Goal: Task Accomplishment & Management: Use online tool/utility

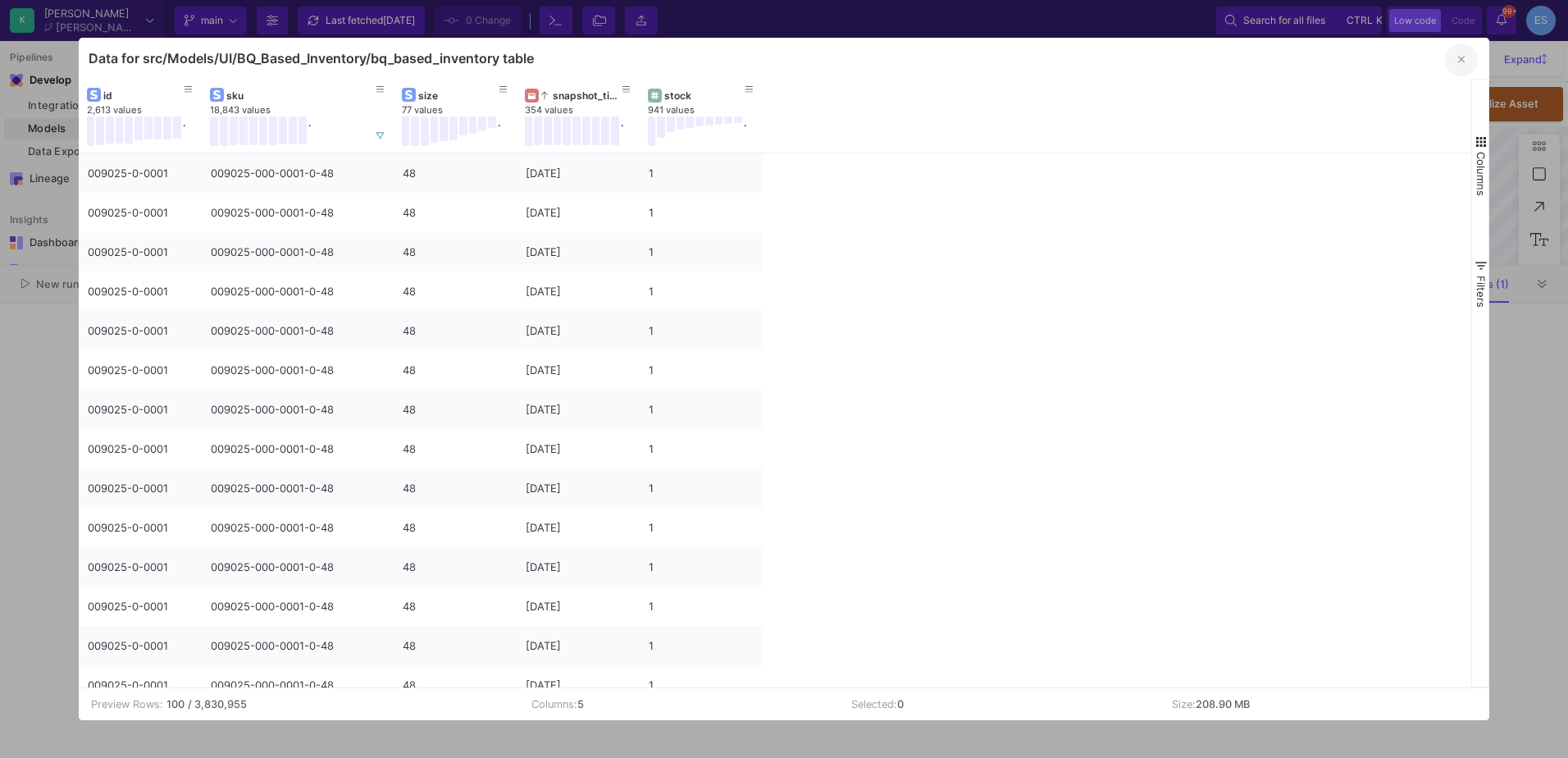
click at [1467, 54] on button "button" at bounding box center [1462, 59] width 33 height 33
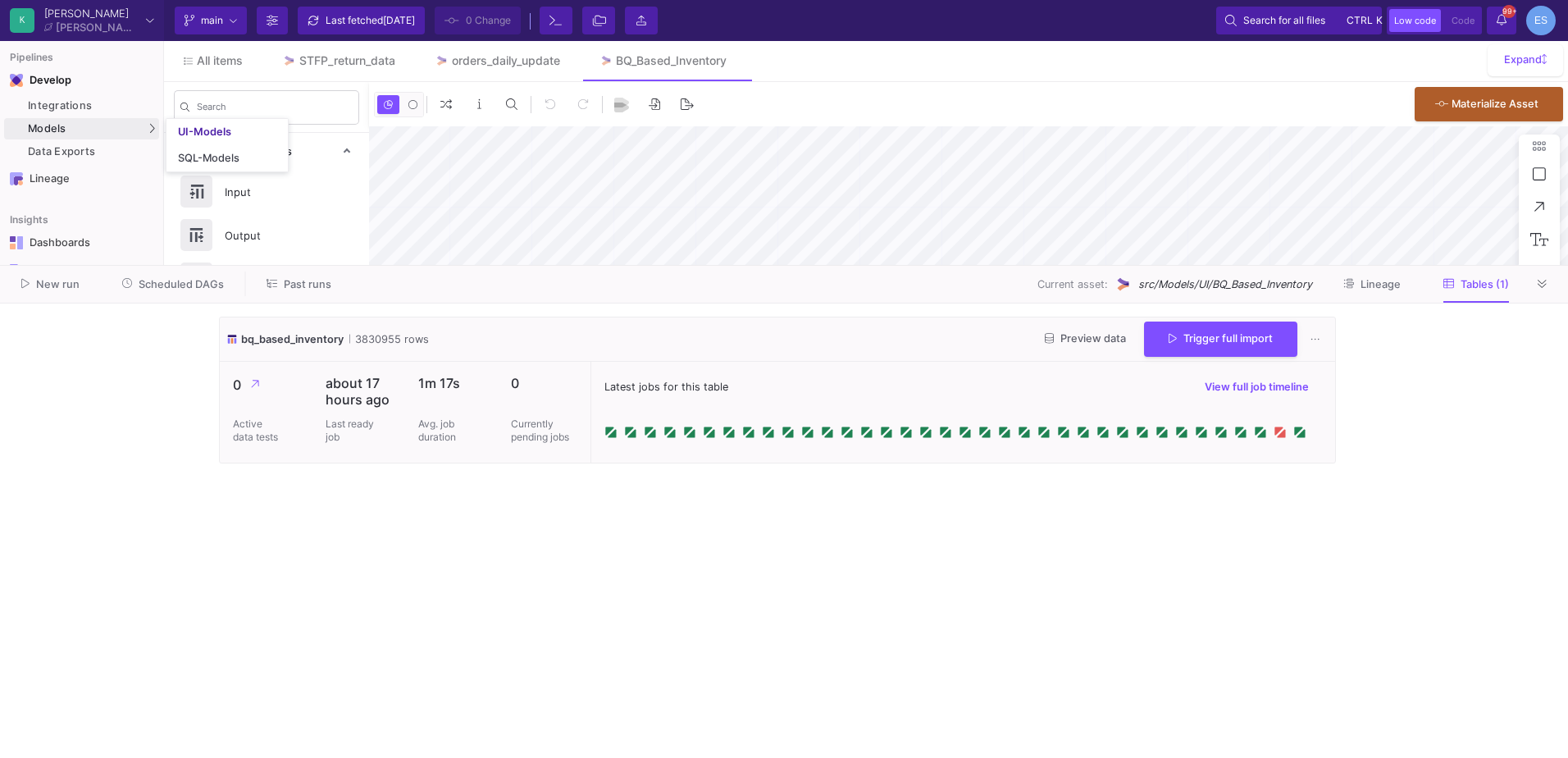
click at [92, 129] on div "Models" at bounding box center [82, 129] width 155 height 21
click at [219, 123] on link "UI-Models" at bounding box center [227, 131] width 122 height 26
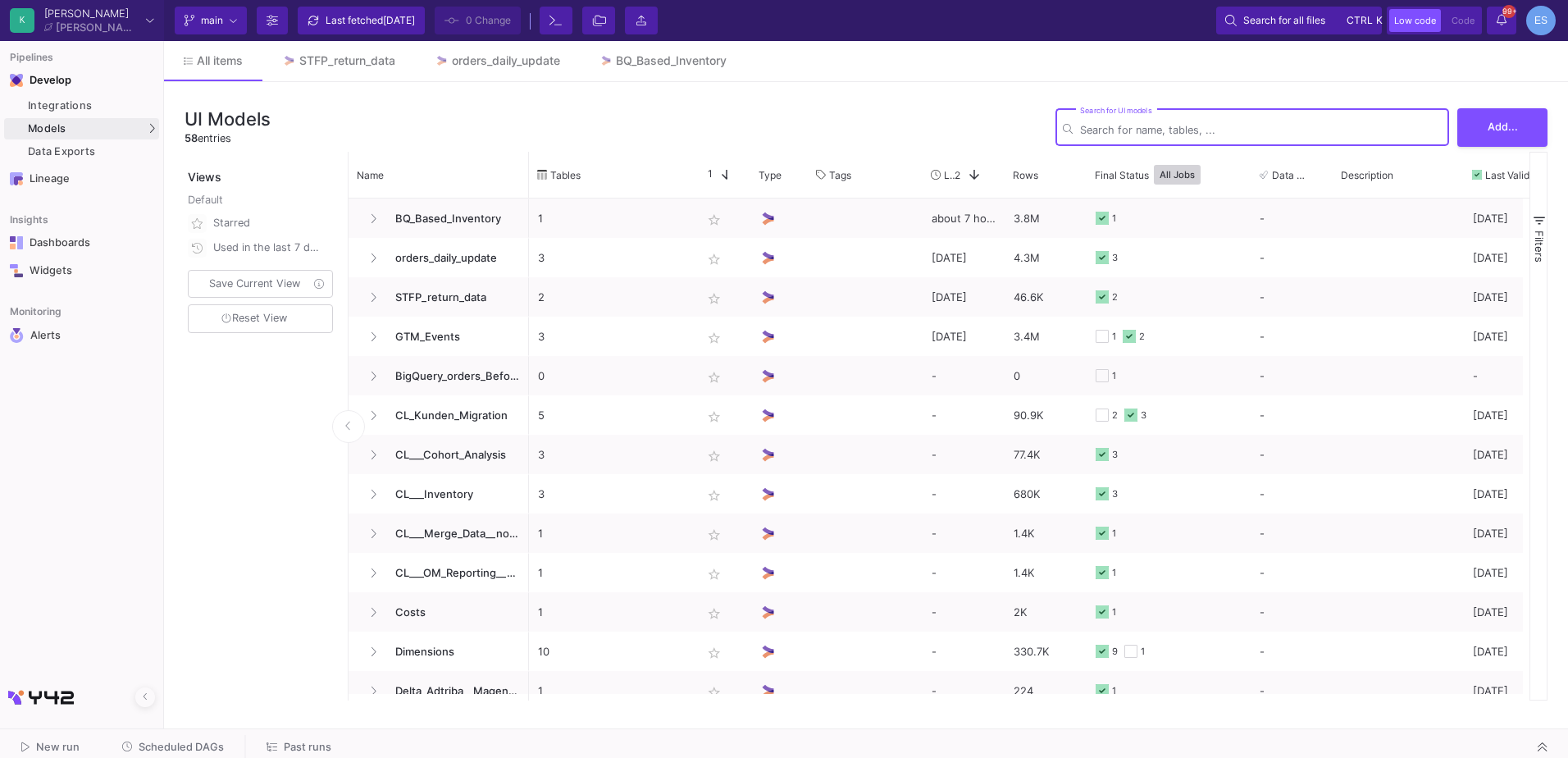
click at [1108, 130] on input "Search for UI models" at bounding box center [1260, 130] width 362 height 12
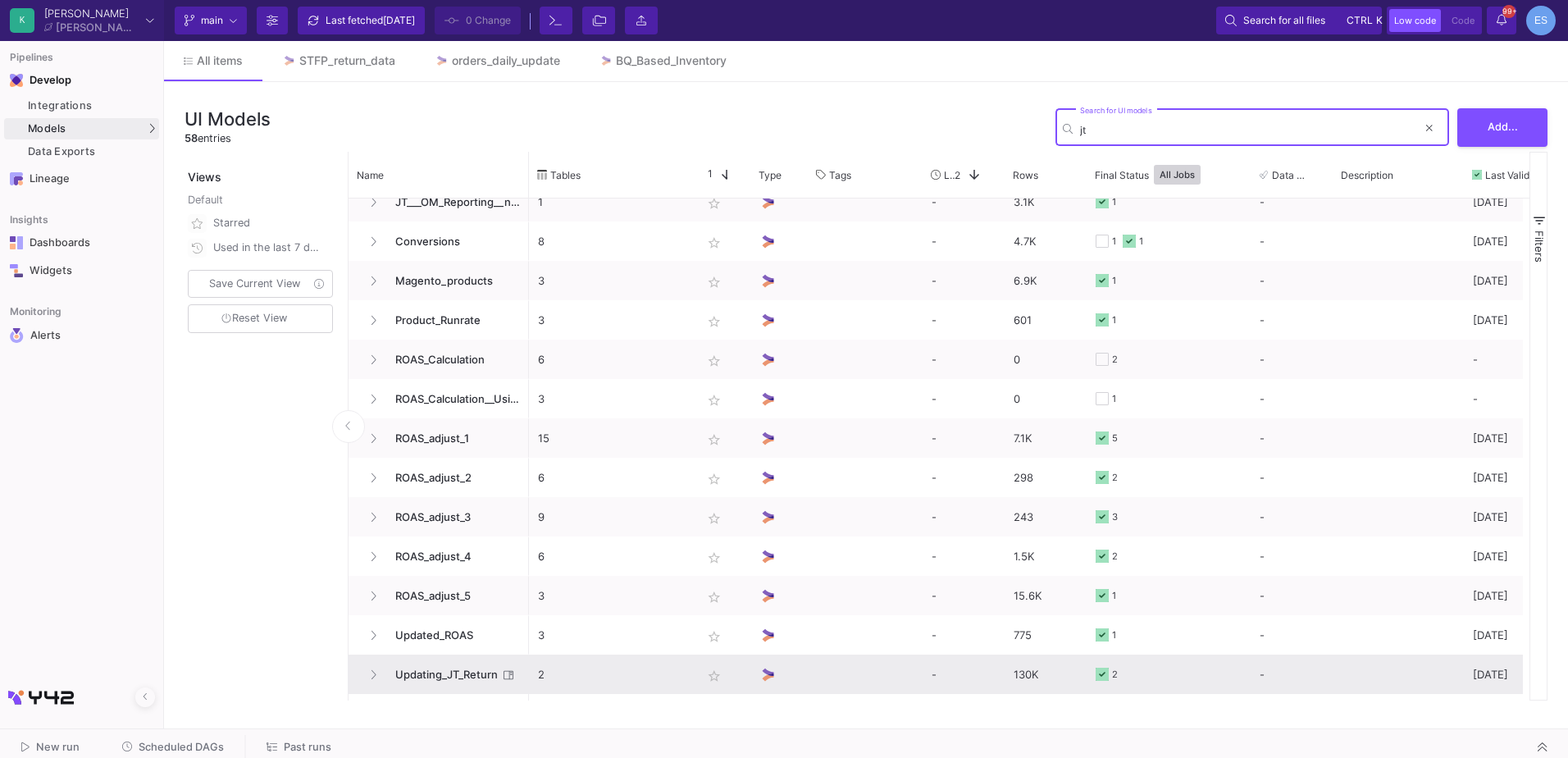
type input "jt"
click at [473, 687] on span "Updating_JT_Return" at bounding box center [441, 675] width 112 height 38
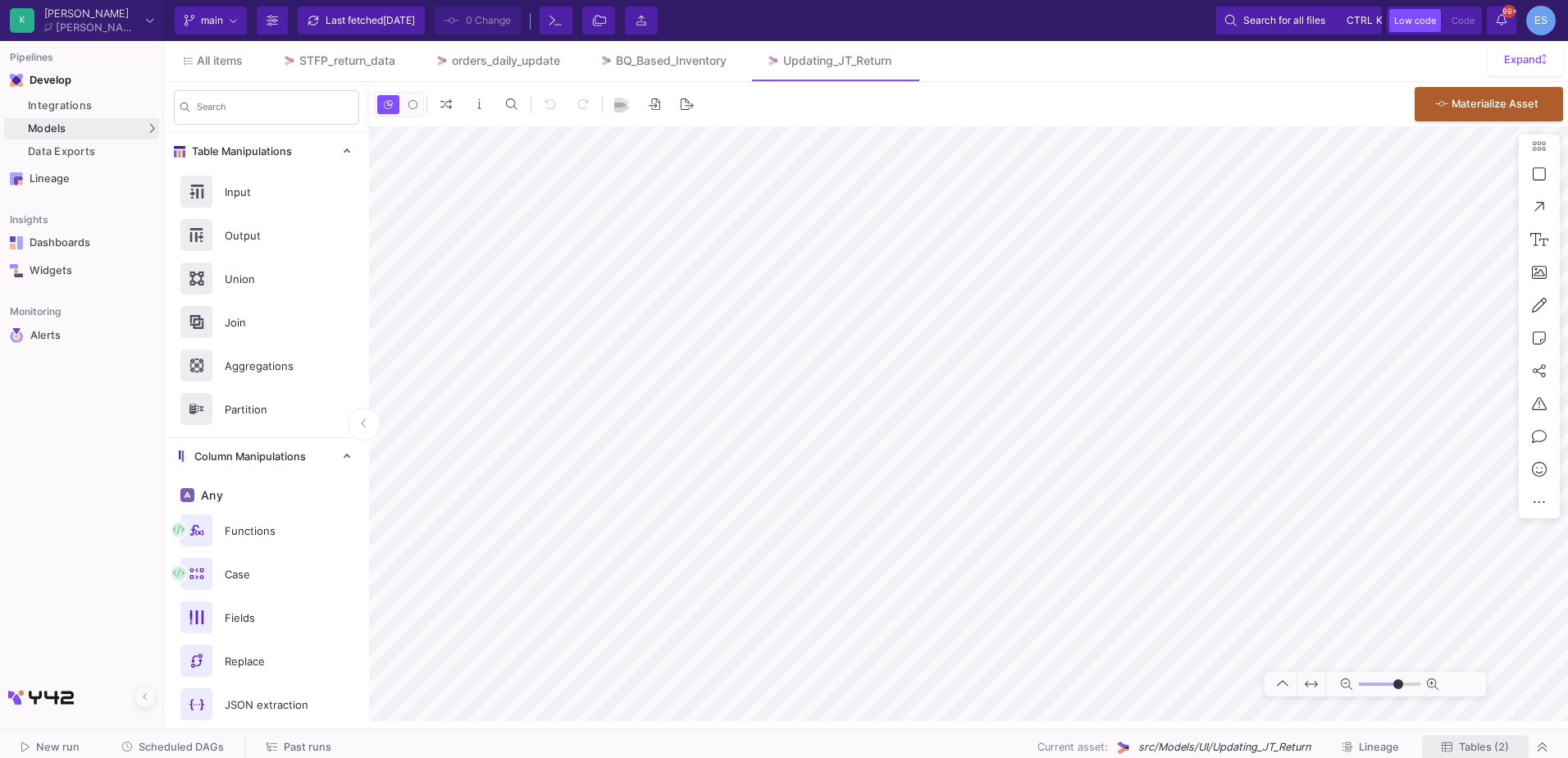
click at [1480, 750] on span "Tables (2)" at bounding box center [1485, 746] width 50 height 12
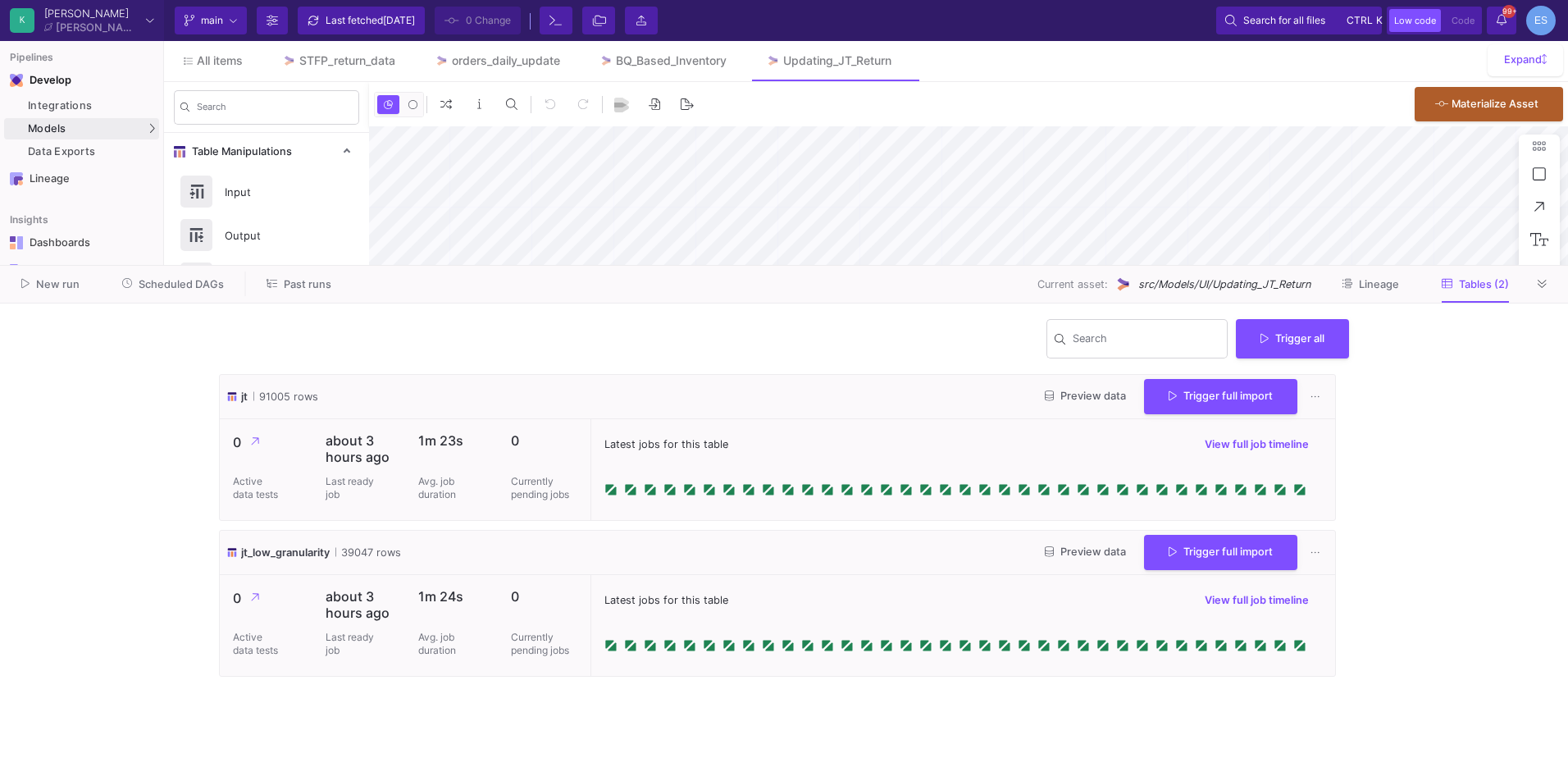
type input "-10"
click at [1058, 564] on button "Preview data" at bounding box center [1086, 553] width 107 height 26
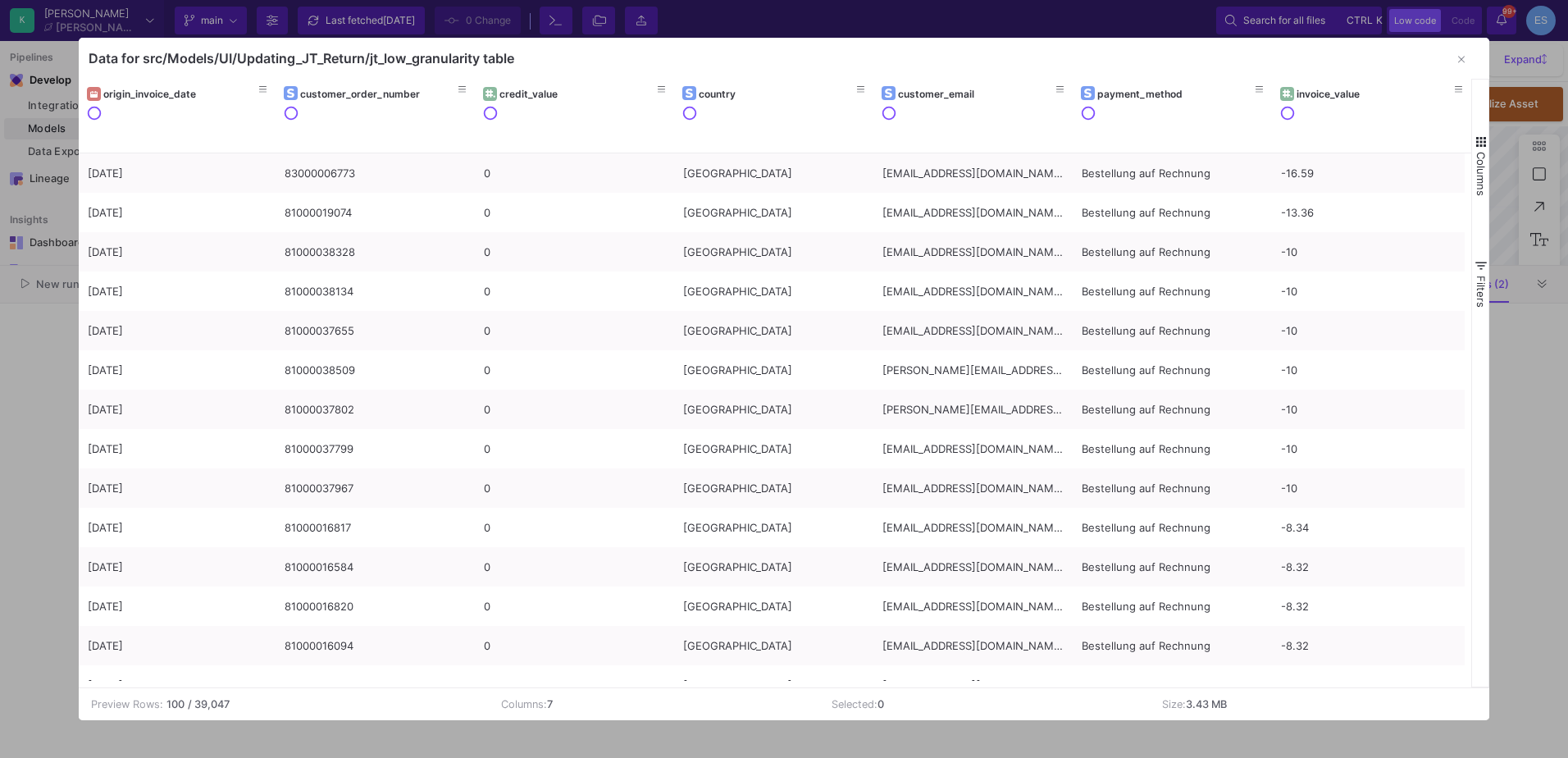
click at [1478, 143] on span "button" at bounding box center [1481, 141] width 14 height 14
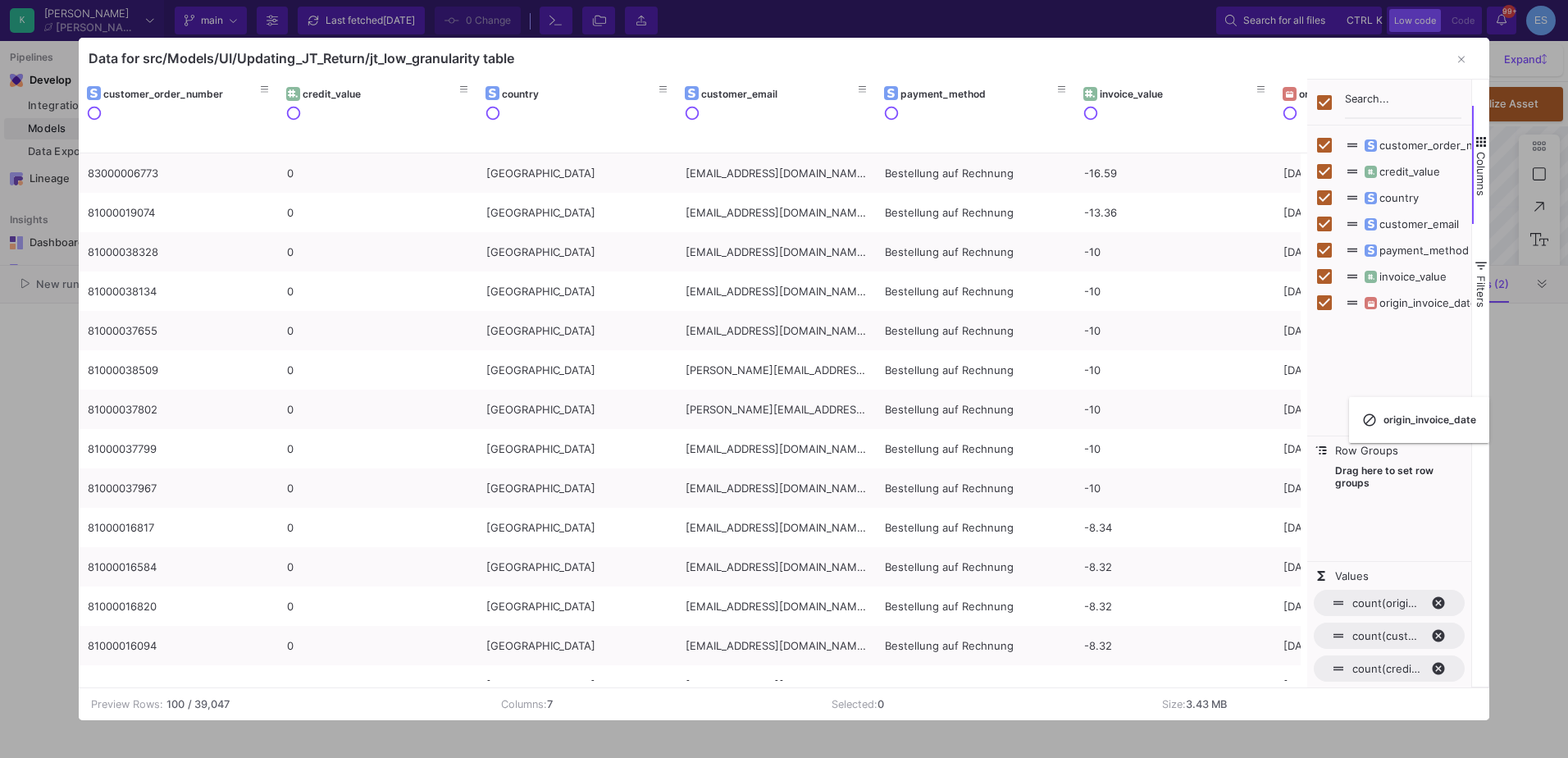
checkbox input "false"
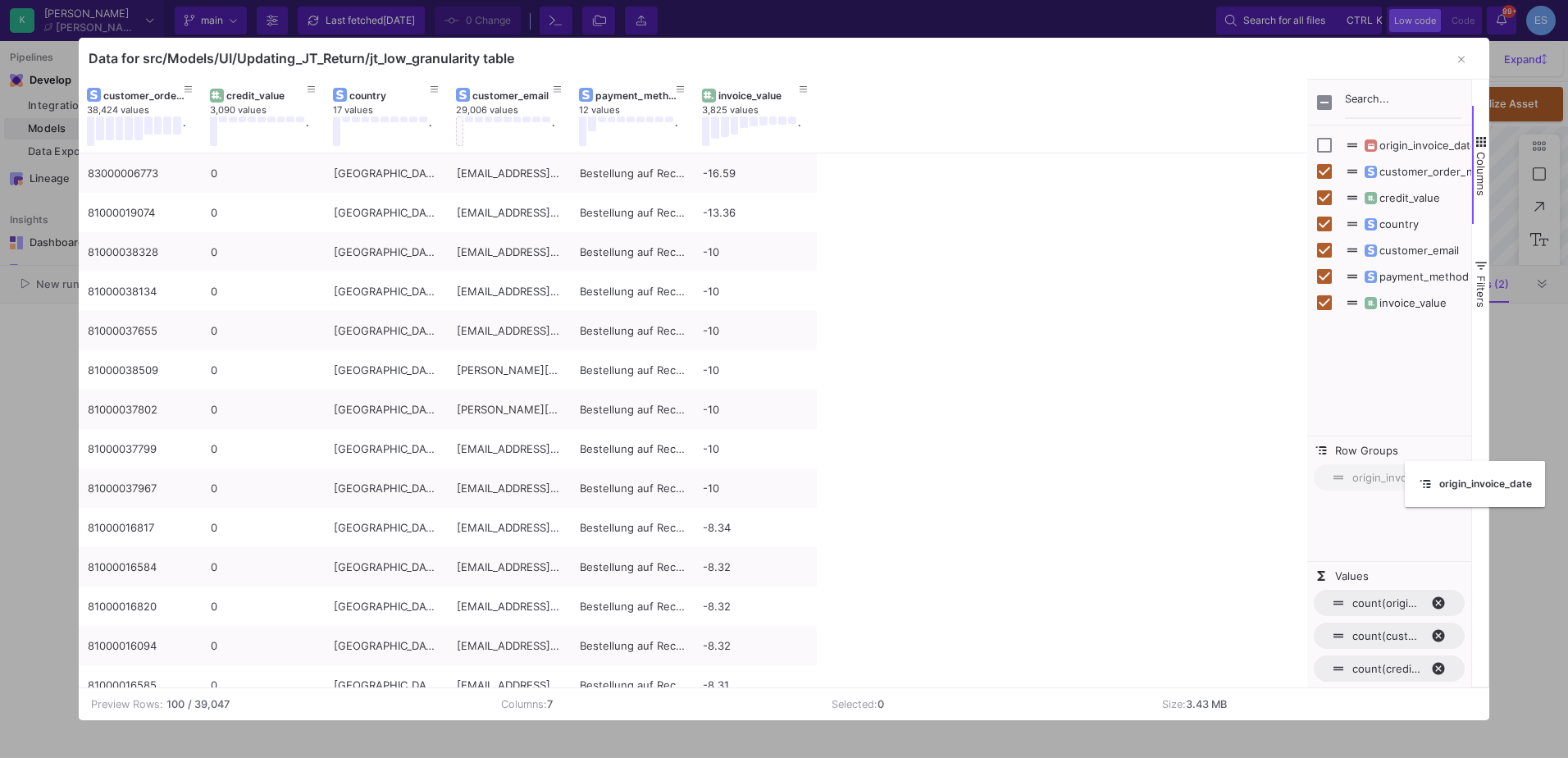
drag, startPoint x: 166, startPoint y: 96, endPoint x: 1410, endPoint y: 471, distance: 1299.3
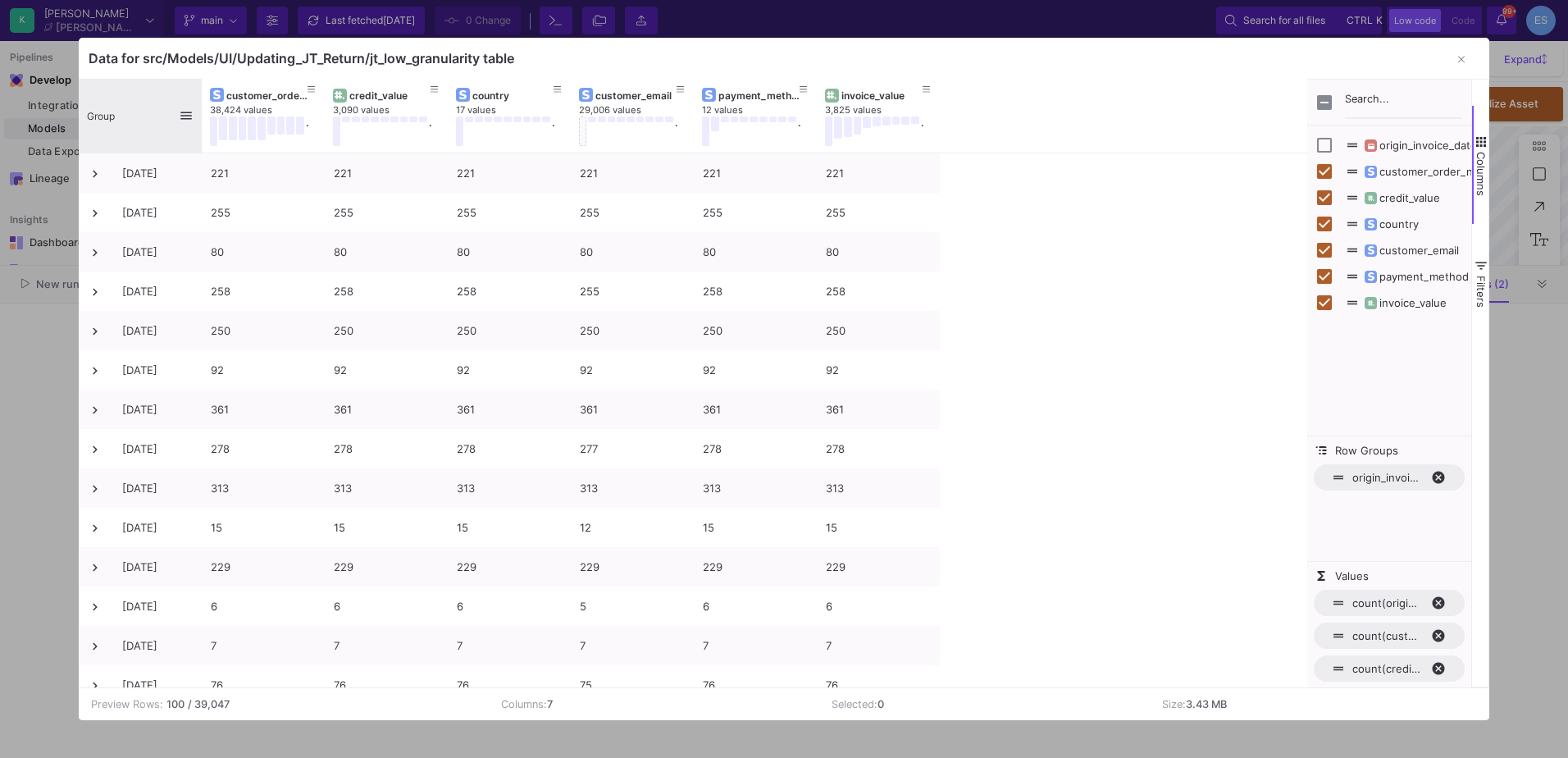
click at [111, 116] on span "Group" at bounding box center [101, 116] width 28 height 12
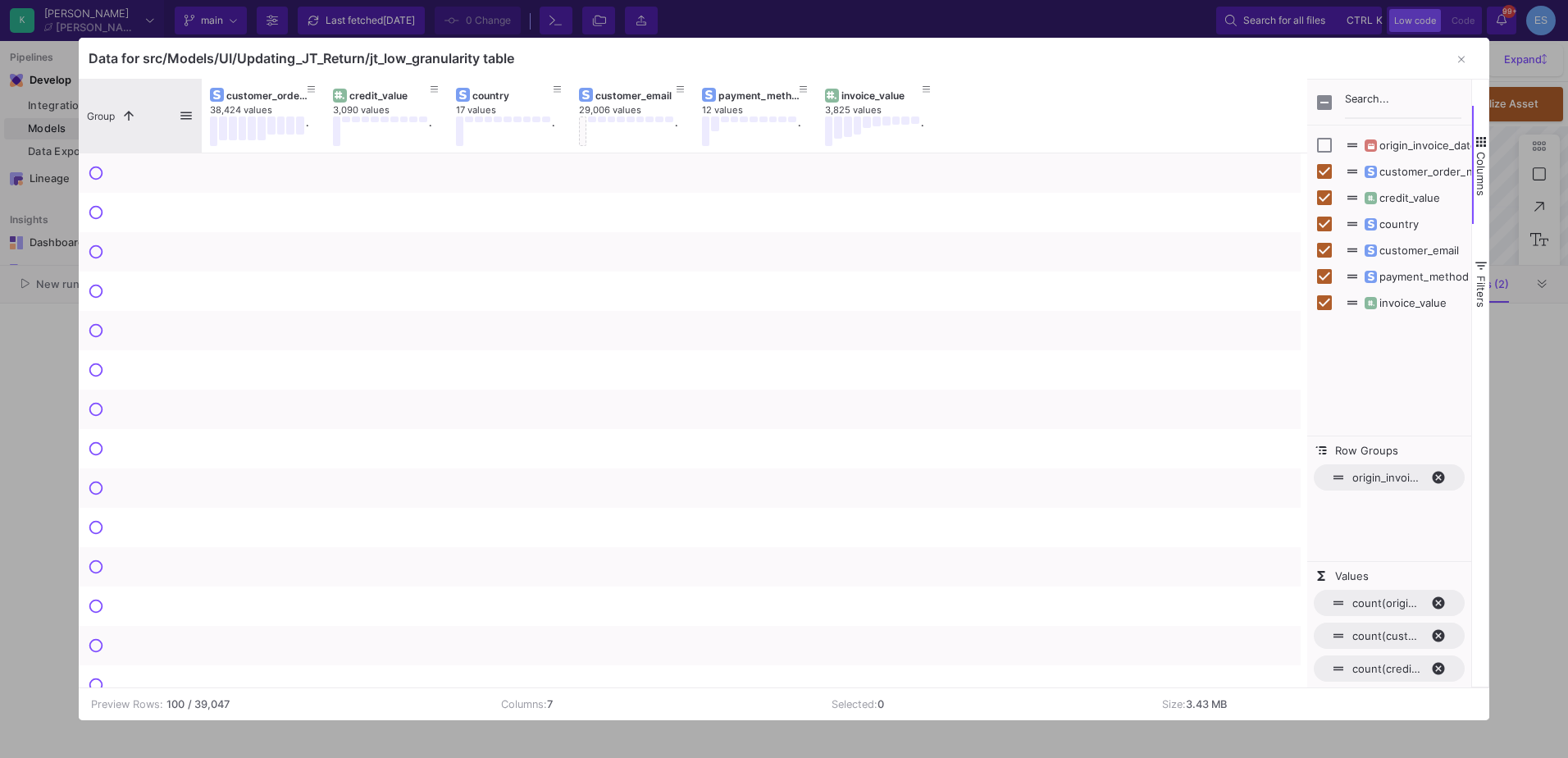
click at [111, 116] on span "Group" at bounding box center [101, 116] width 28 height 12
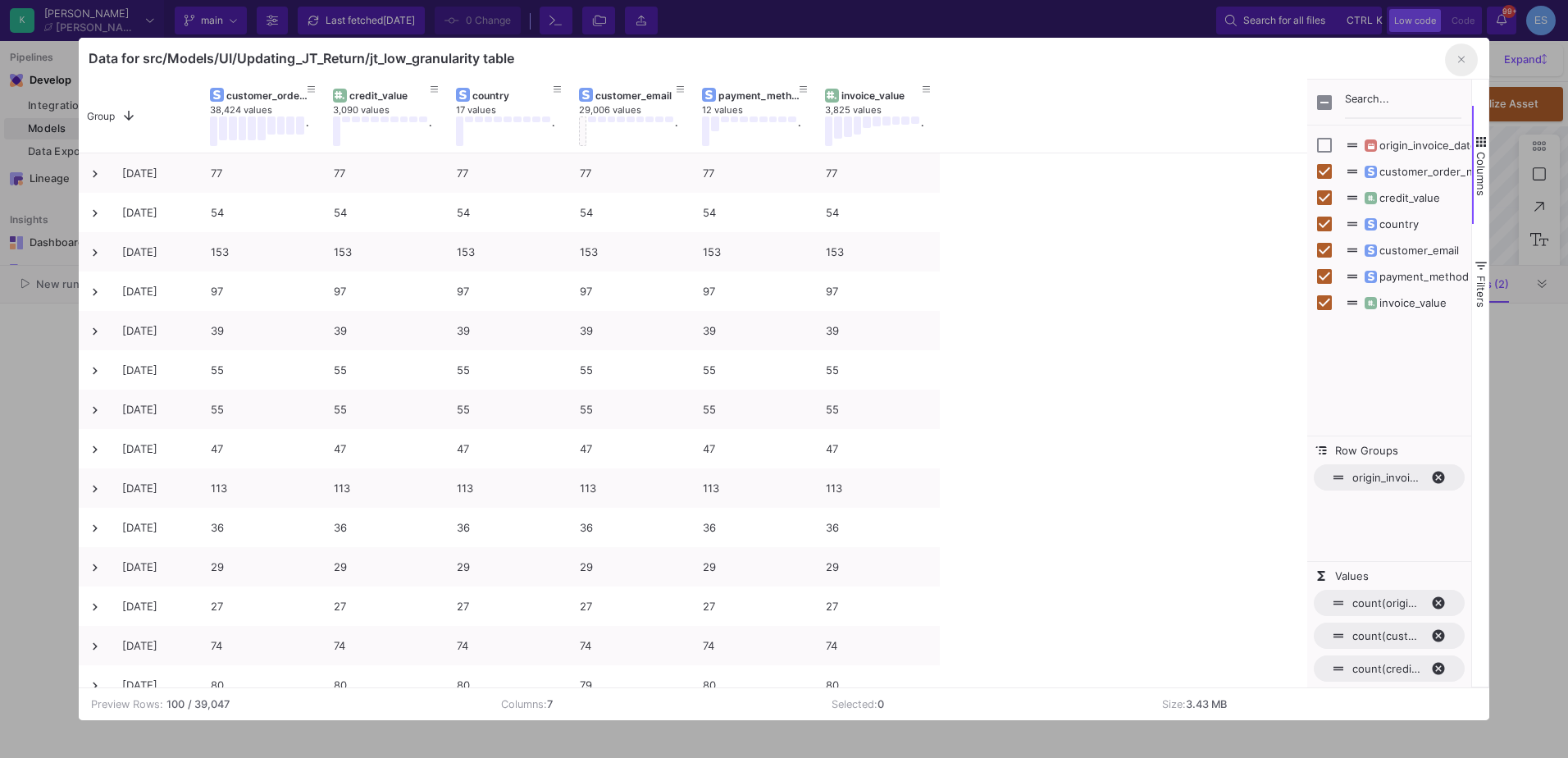
click at [1463, 58] on icon "button" at bounding box center [1462, 59] width 7 height 11
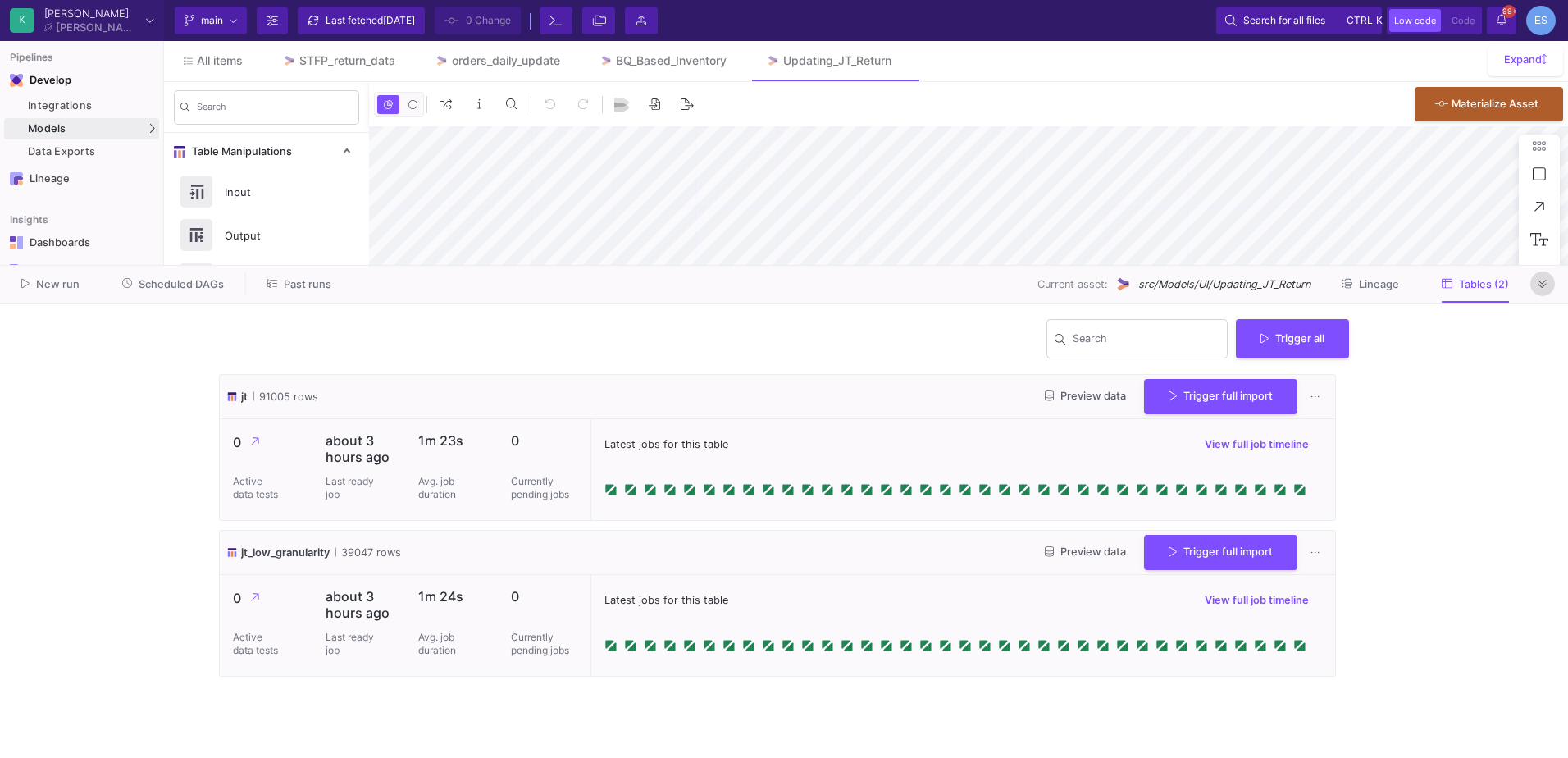
click at [1545, 281] on icon at bounding box center [1542, 284] width 9 height 11
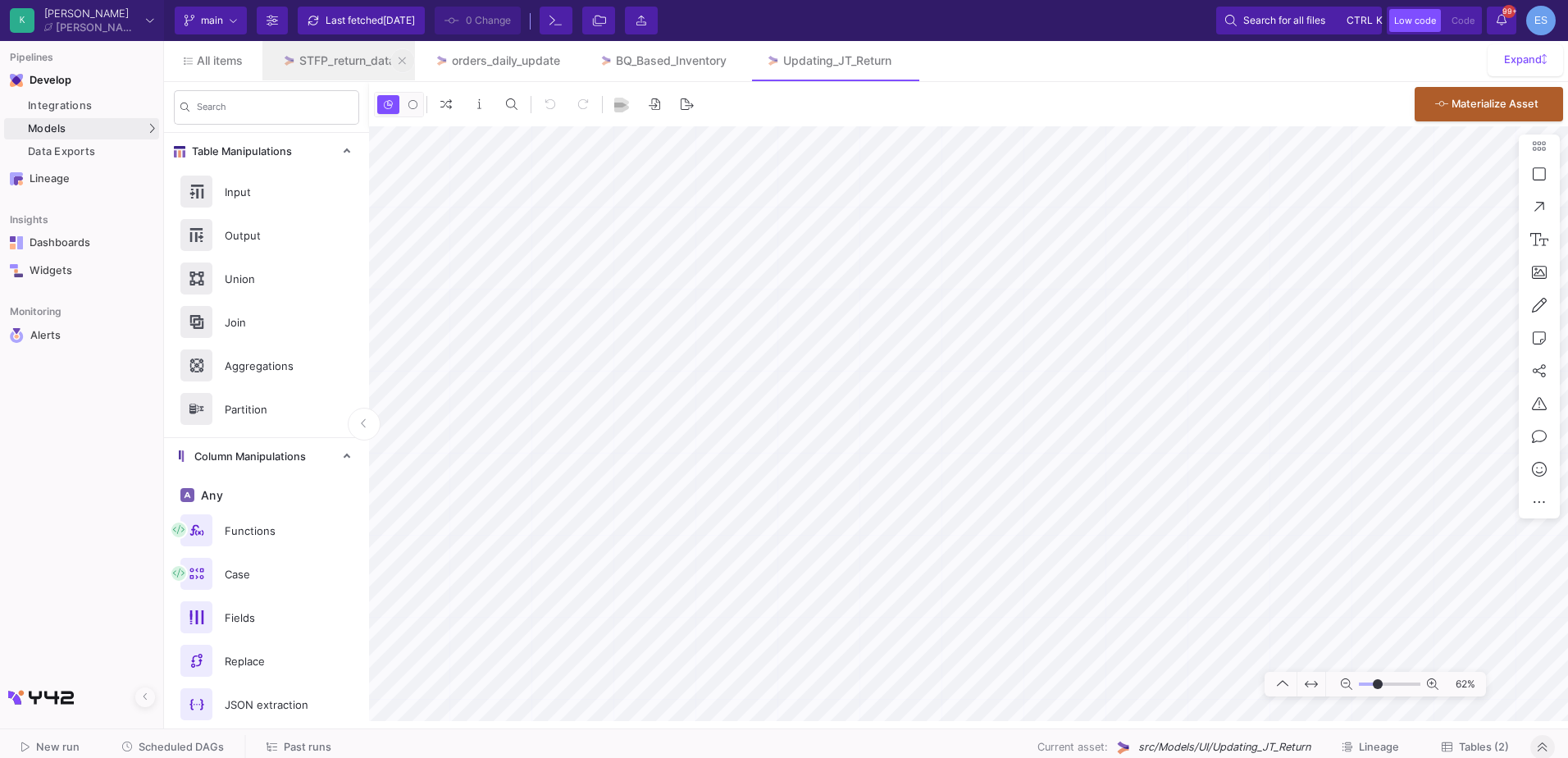
click at [409, 64] on button at bounding box center [403, 60] width 25 height 25
click at [0, 0] on button at bounding box center [0, 0] width 0 height 0
click at [1494, 746] on span "Tables (2)" at bounding box center [1485, 746] width 50 height 12
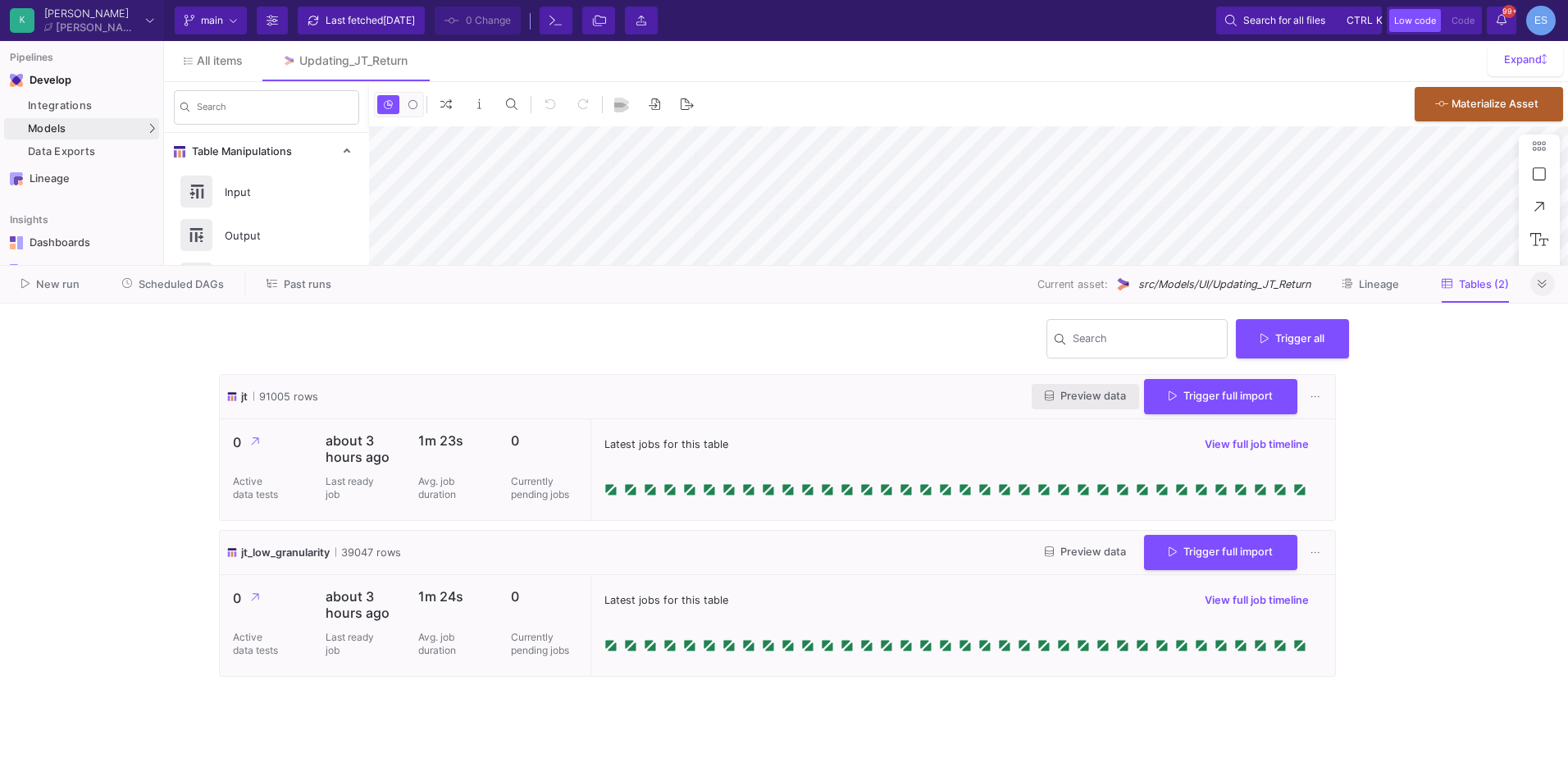
click at [1110, 403] on button "Preview data" at bounding box center [1086, 396] width 107 height 26
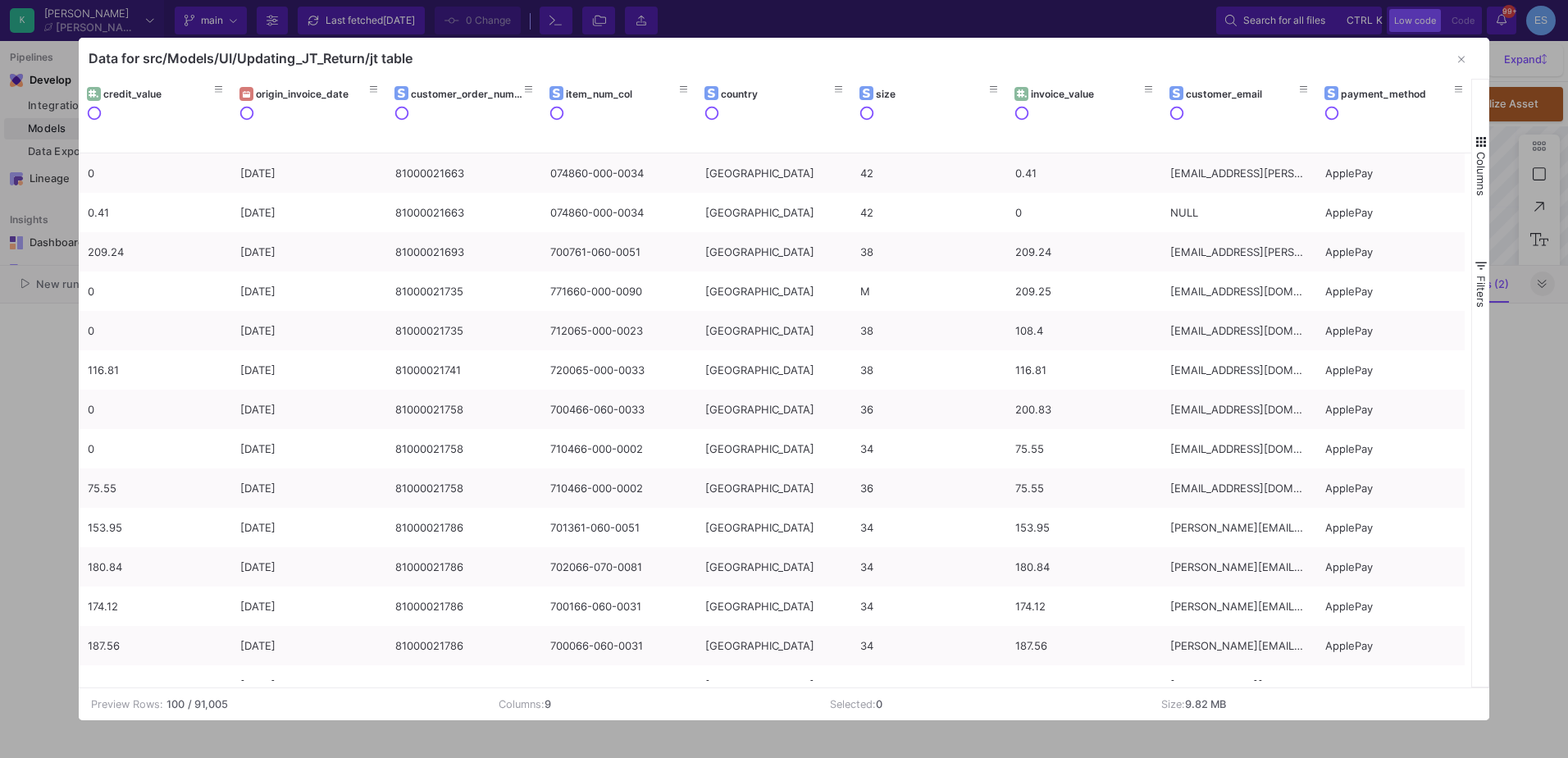
click at [1482, 145] on span "button" at bounding box center [1481, 141] width 14 height 14
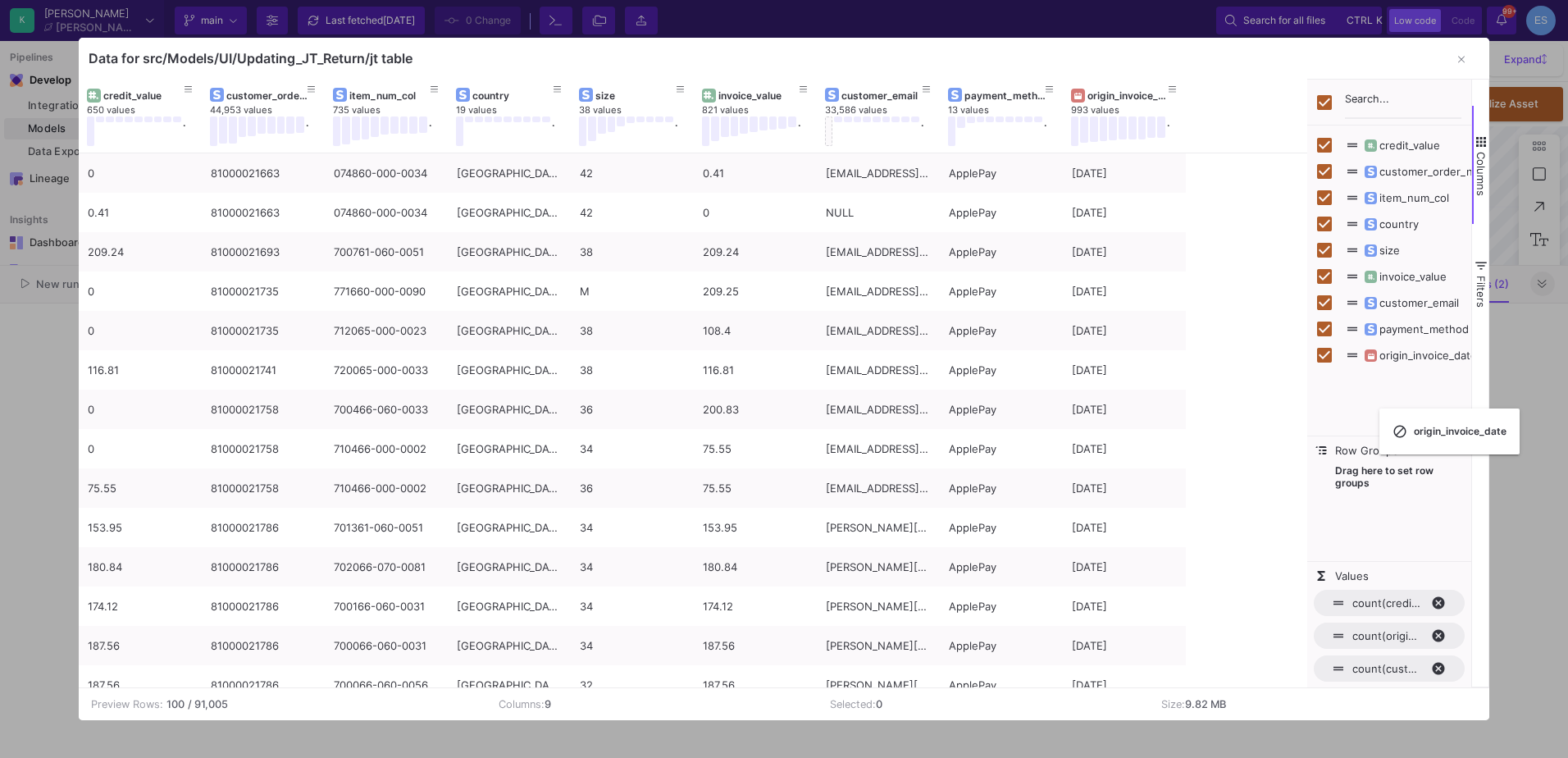
checkbox input "false"
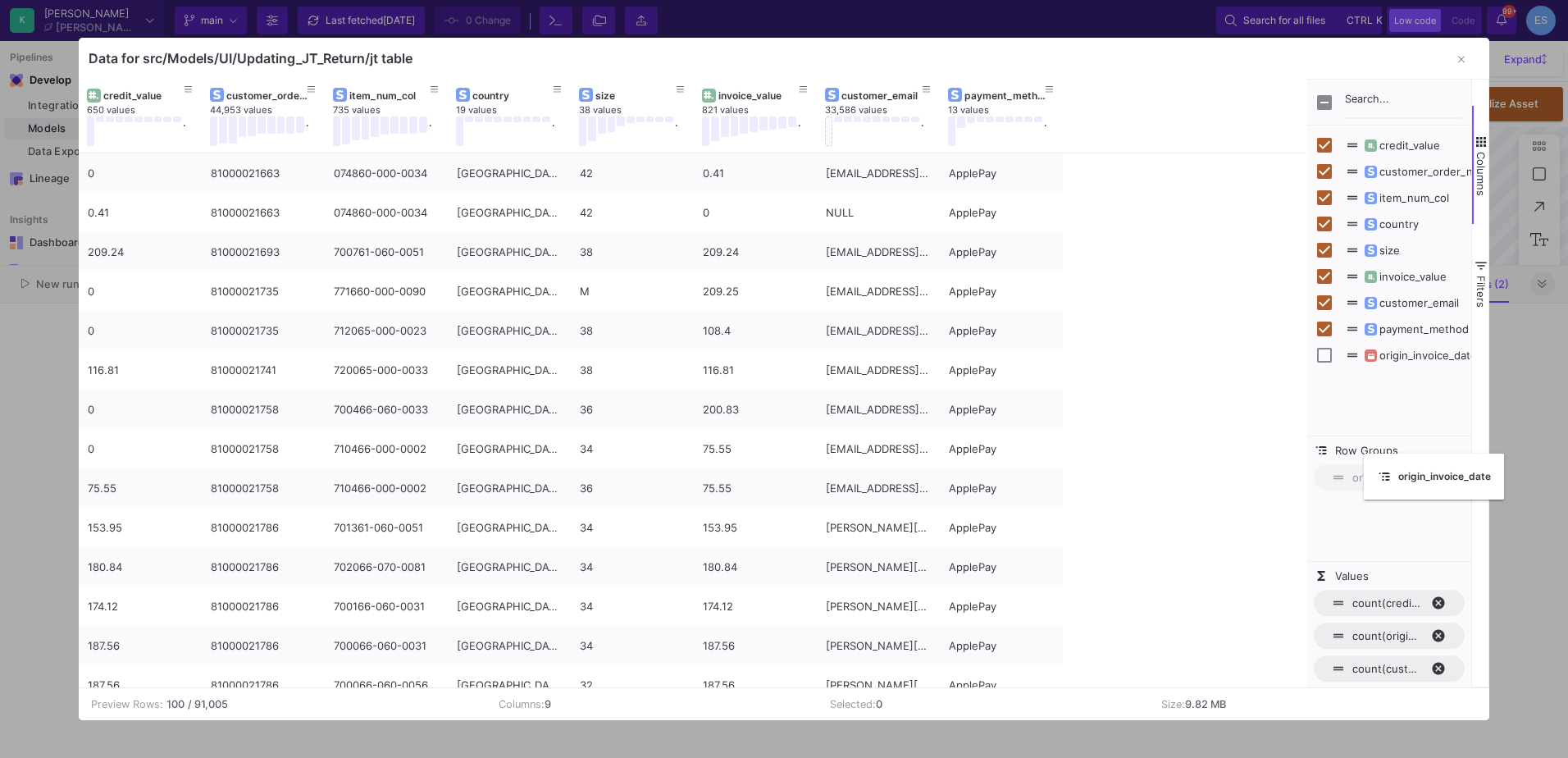
drag, startPoint x: 241, startPoint y: 95, endPoint x: 1372, endPoint y: 463, distance: 1189.4
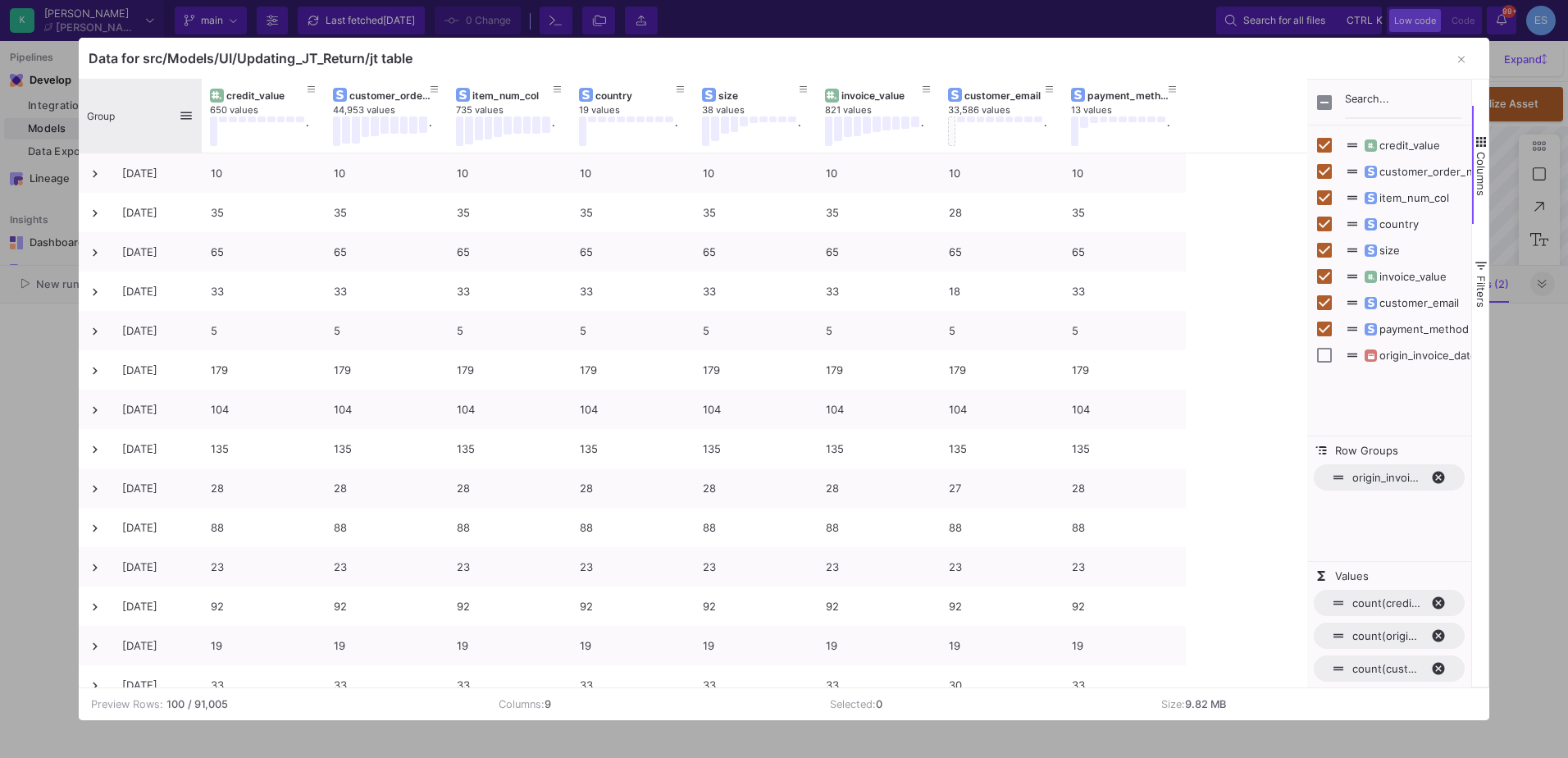
click at [122, 117] on div "Group" at bounding box center [133, 115] width 92 height 65
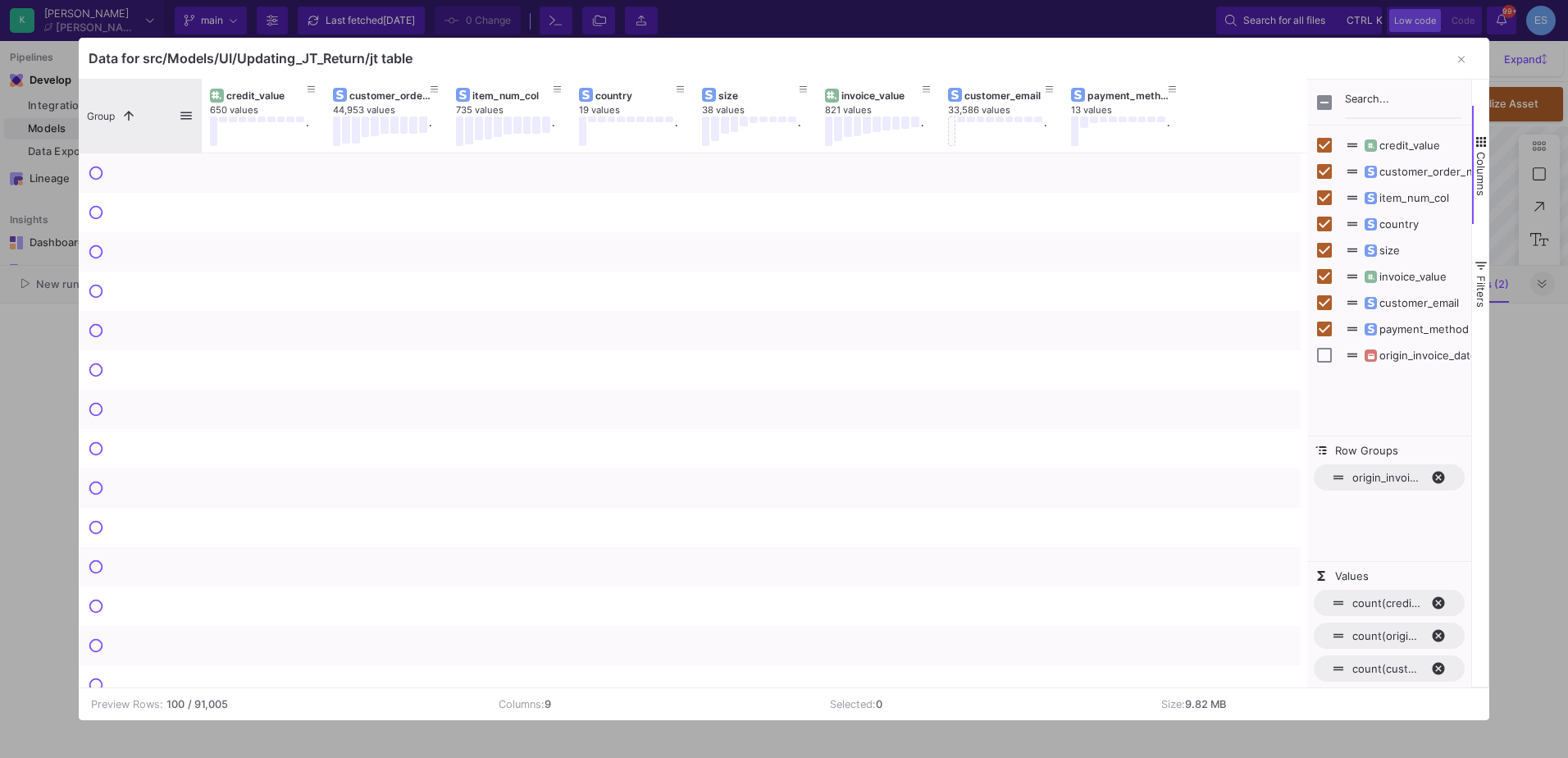
click at [122, 117] on span at bounding box center [129, 115] width 14 height 14
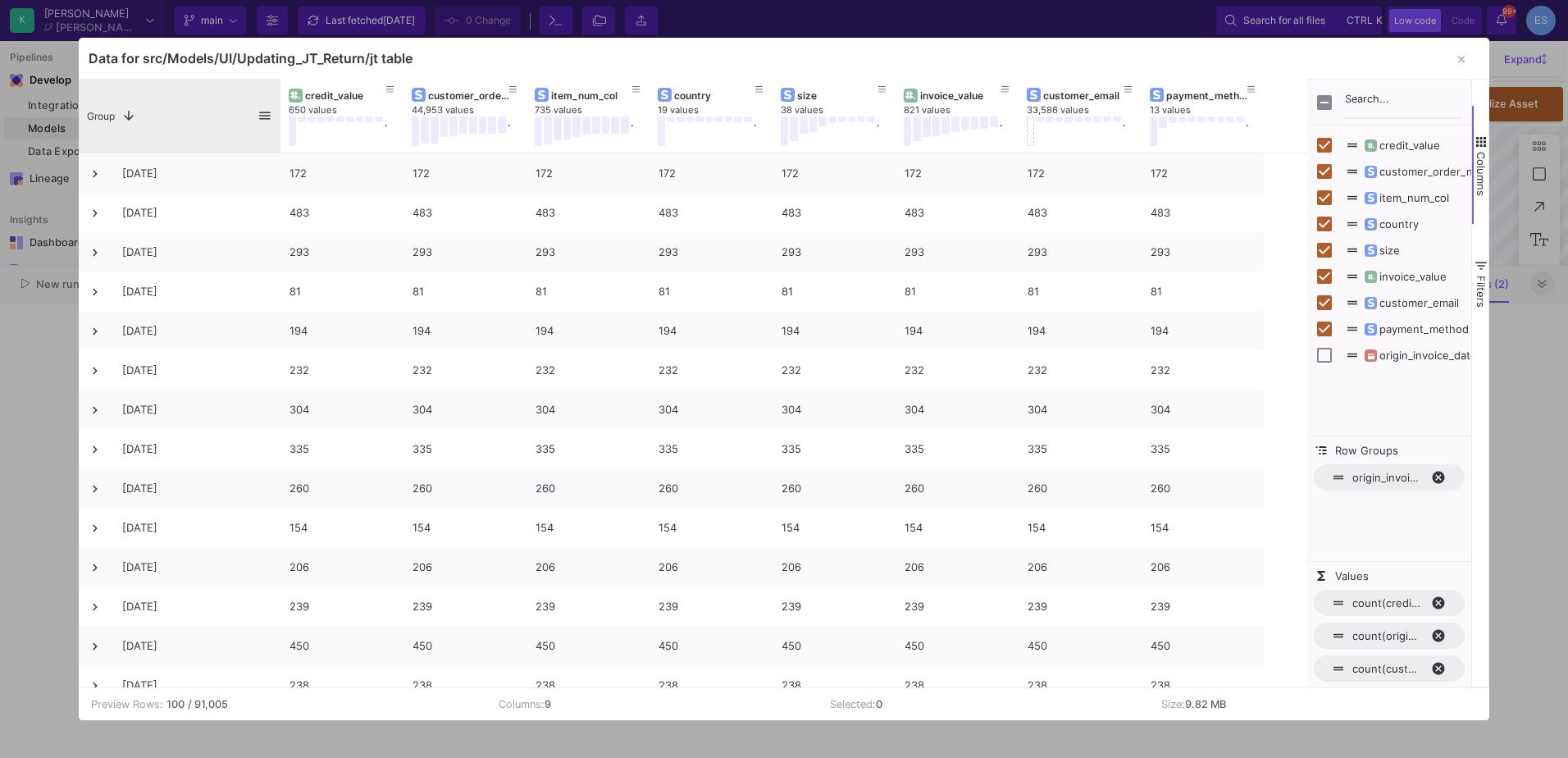
drag, startPoint x: 200, startPoint y: 99, endPoint x: 279, endPoint y: 119, distance: 81.5
click at [279, 119] on div at bounding box center [280, 115] width 7 height 74
click at [1466, 57] on button "button" at bounding box center [1462, 59] width 33 height 33
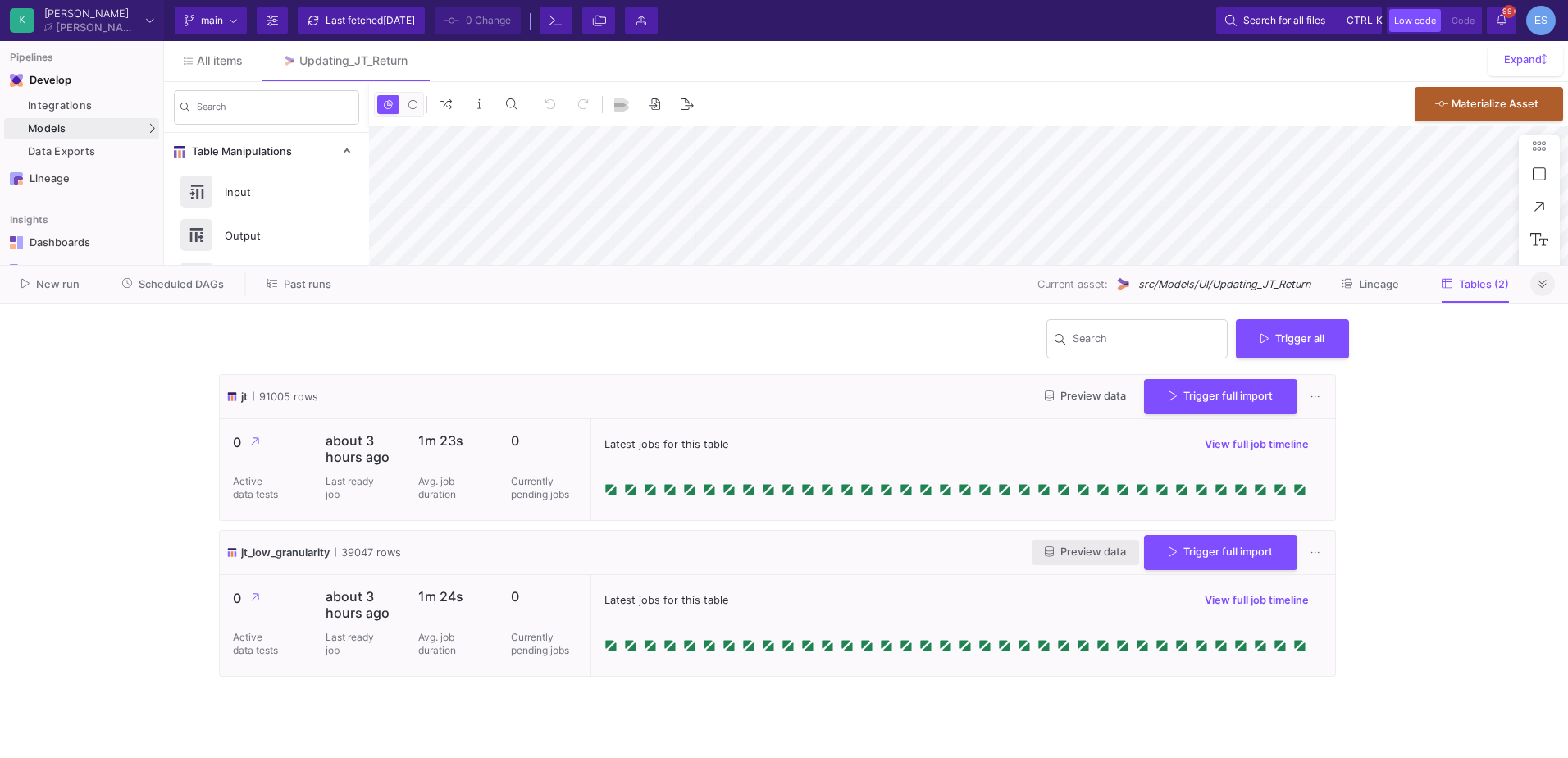
click at [1079, 557] on span "Preview data" at bounding box center [1086, 552] width 82 height 12
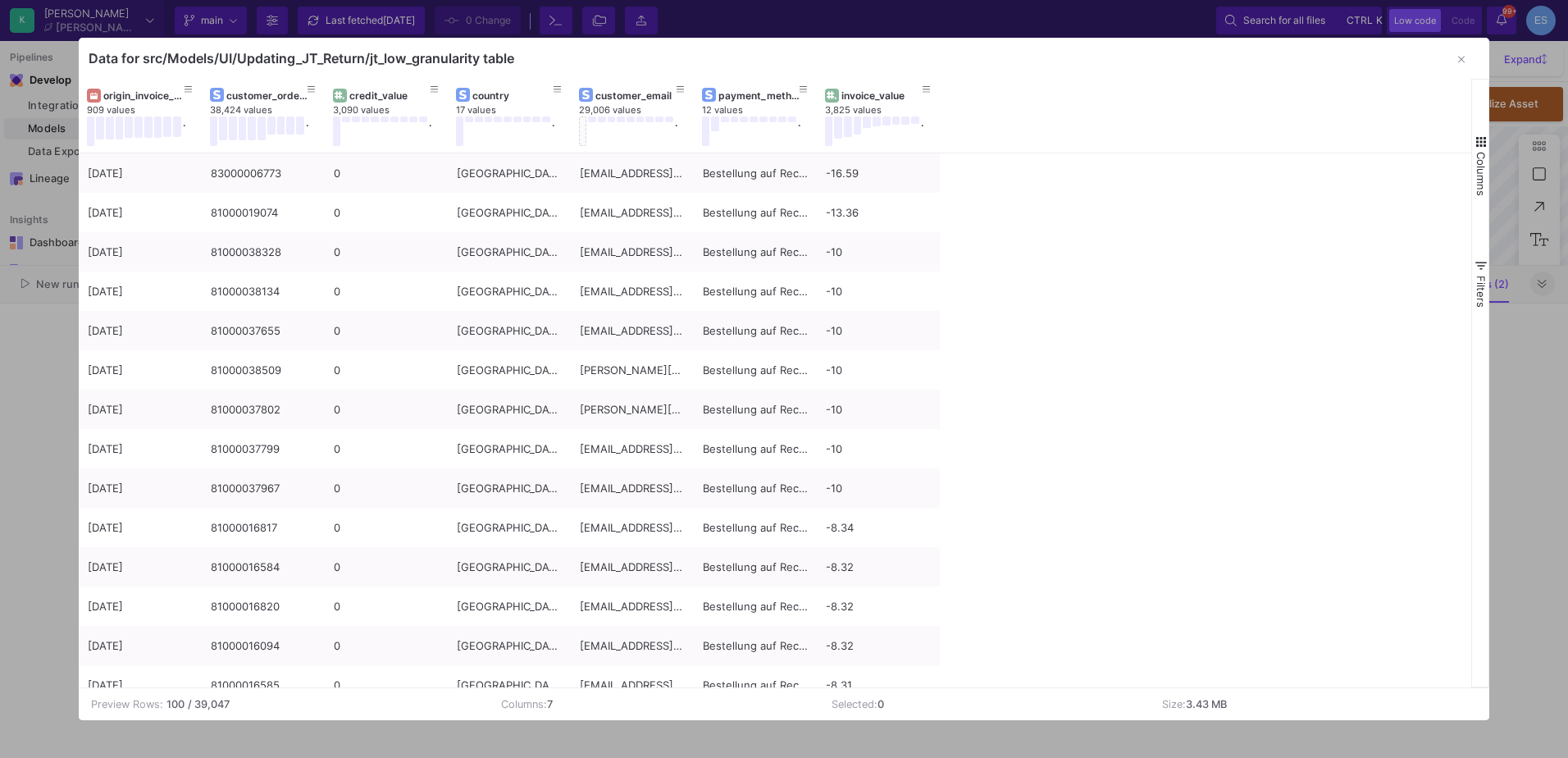
click at [1478, 149] on span "button" at bounding box center [1481, 141] width 14 height 14
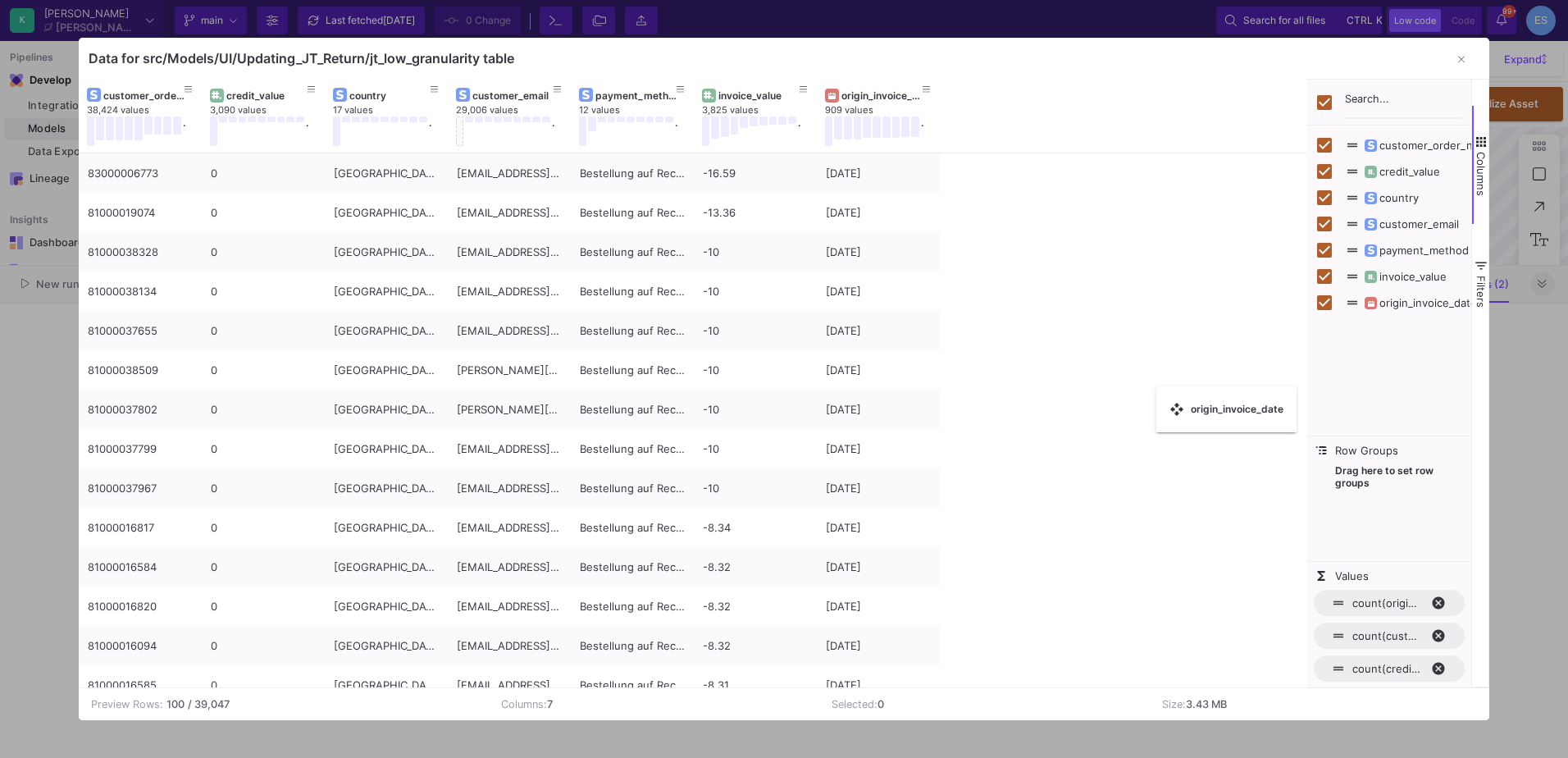
checkbox input "false"
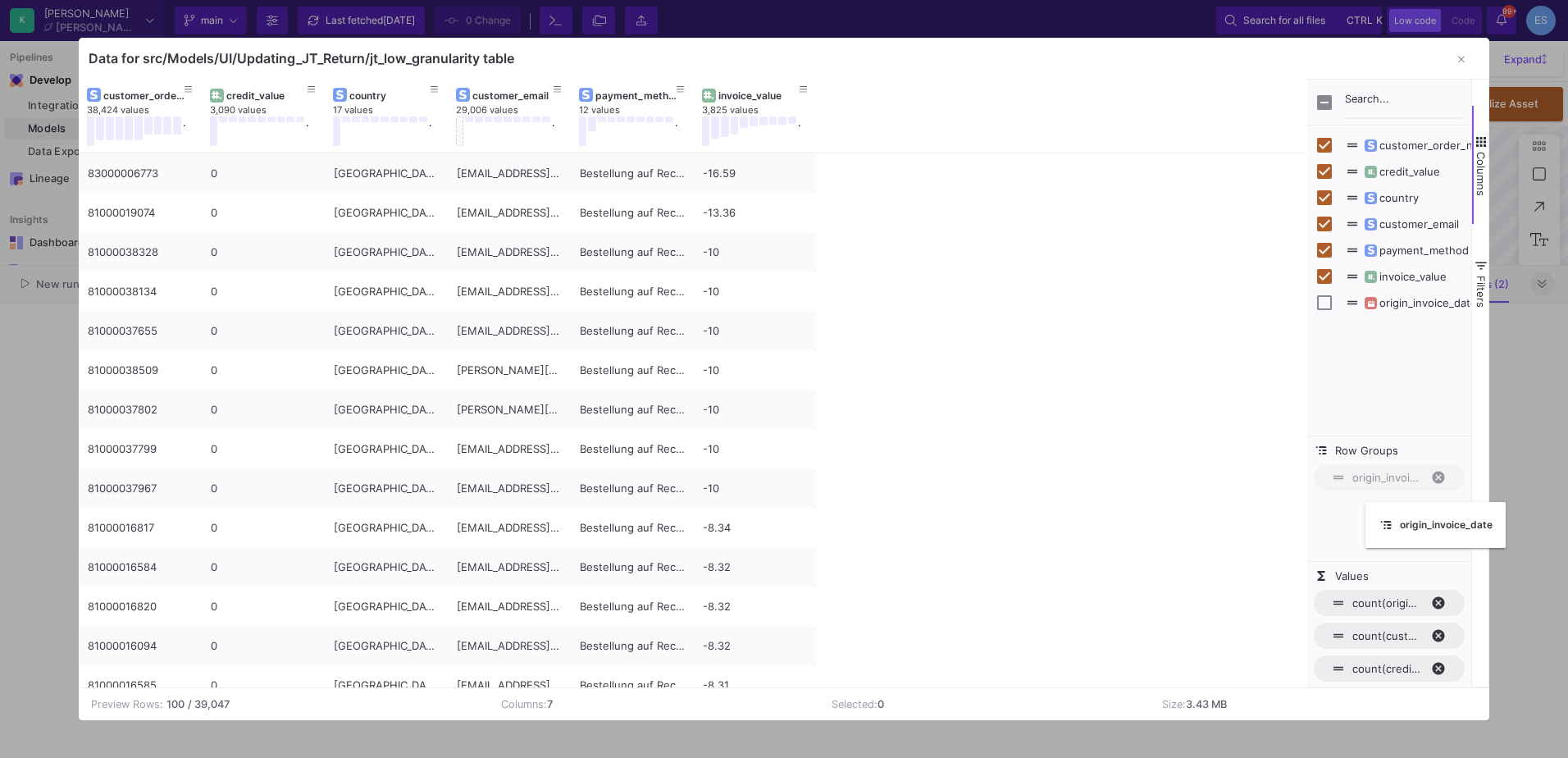
drag, startPoint x: 119, startPoint y: 99, endPoint x: 1374, endPoint y: 512, distance: 1321.2
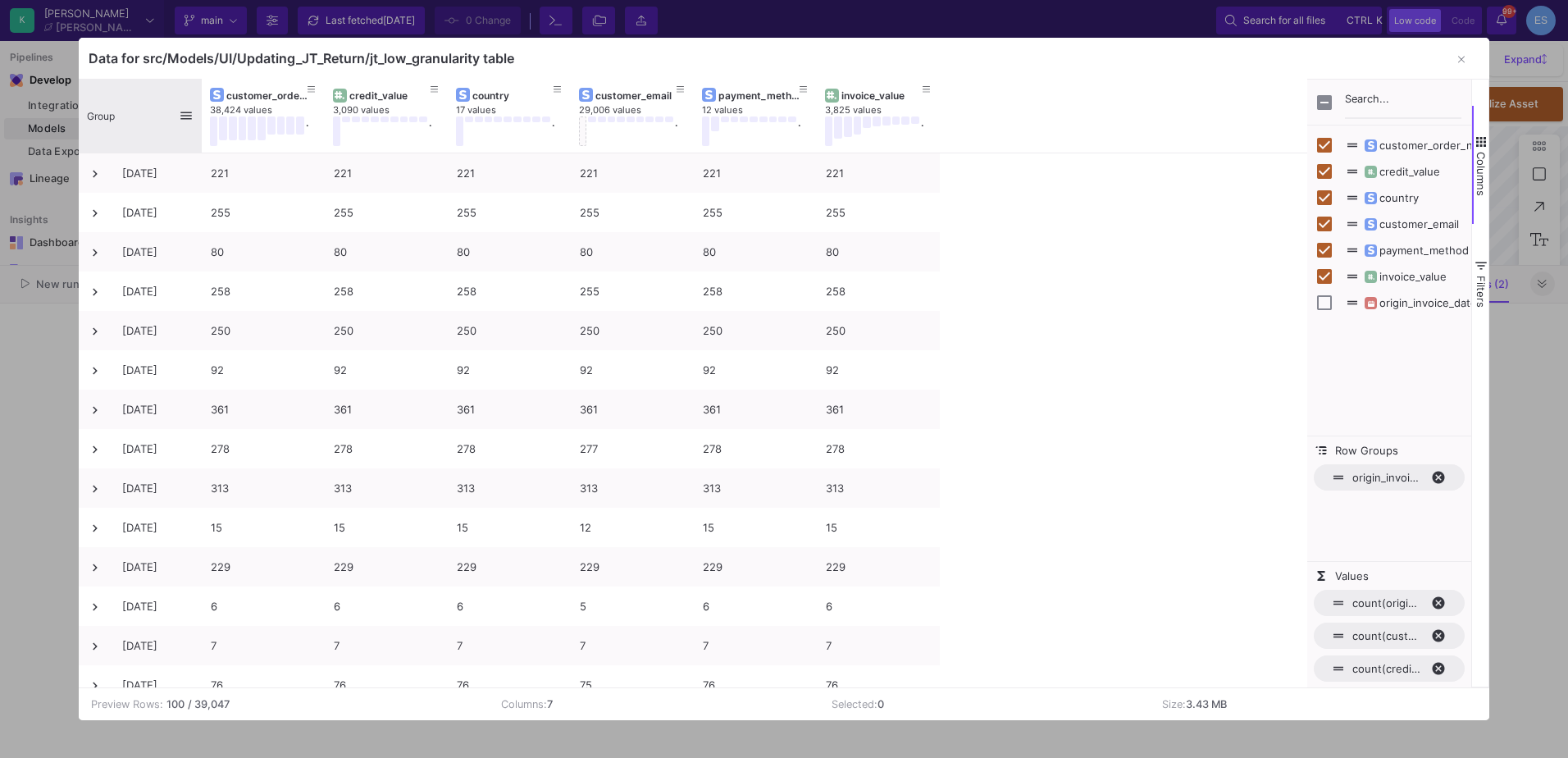
click at [119, 112] on div "Group" at bounding box center [133, 115] width 92 height 65
click at [119, 112] on span at bounding box center [126, 115] width 21 height 14
click at [1464, 54] on icon "button" at bounding box center [1462, 59] width 7 height 11
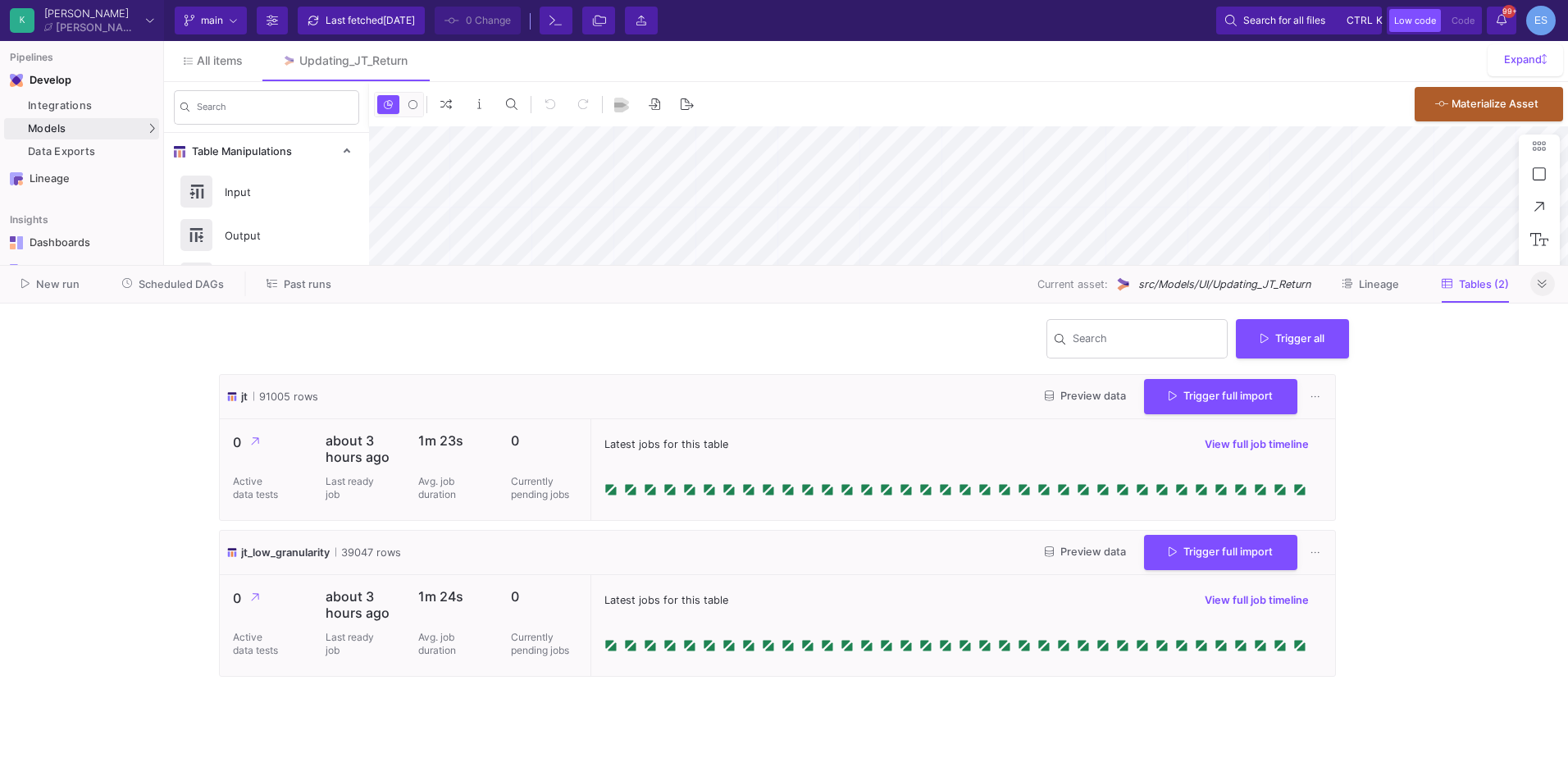
click at [1079, 394] on span "Preview data" at bounding box center [1086, 395] width 82 height 12
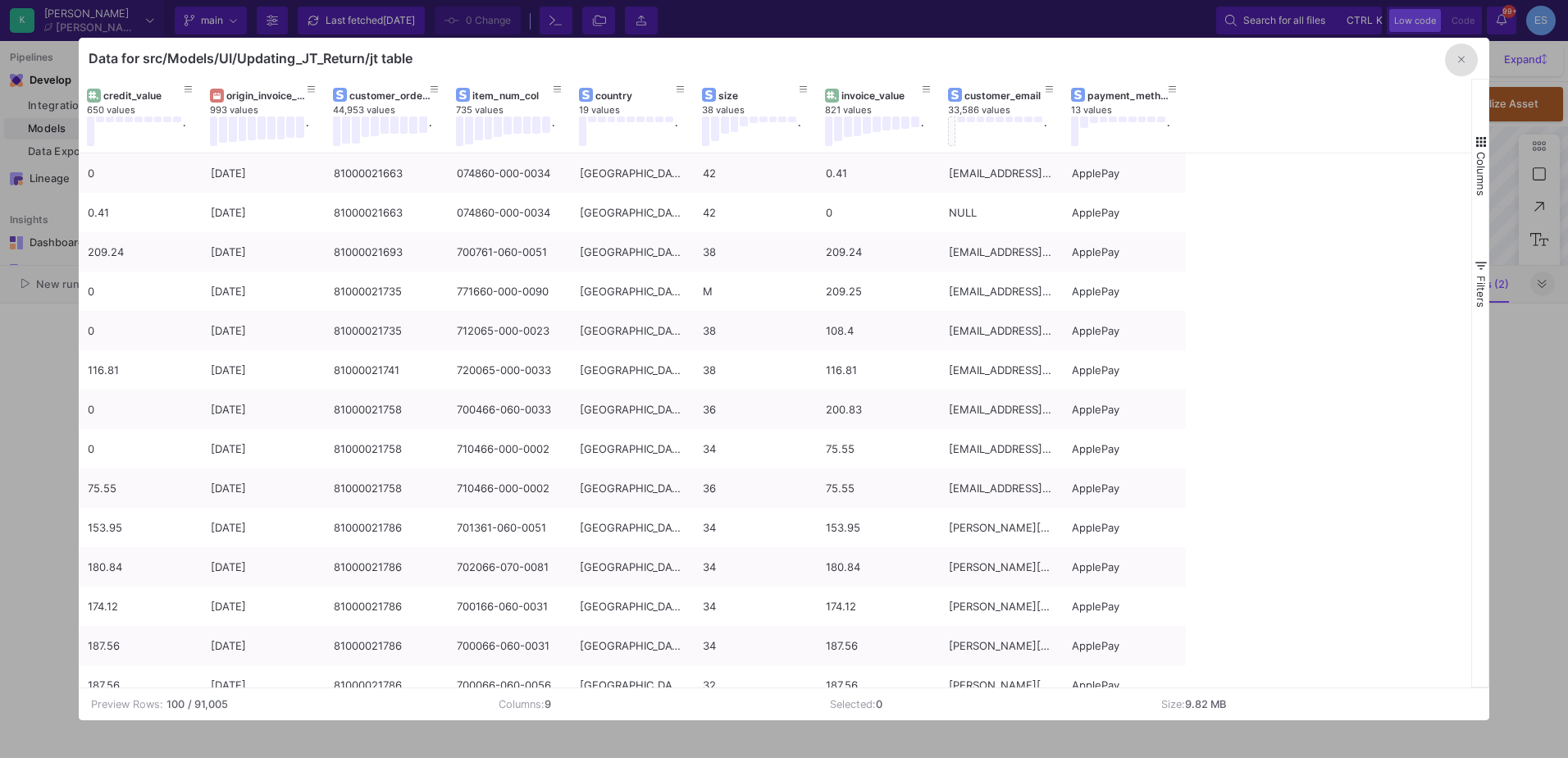
click at [1478, 142] on span "button" at bounding box center [1481, 141] width 14 height 14
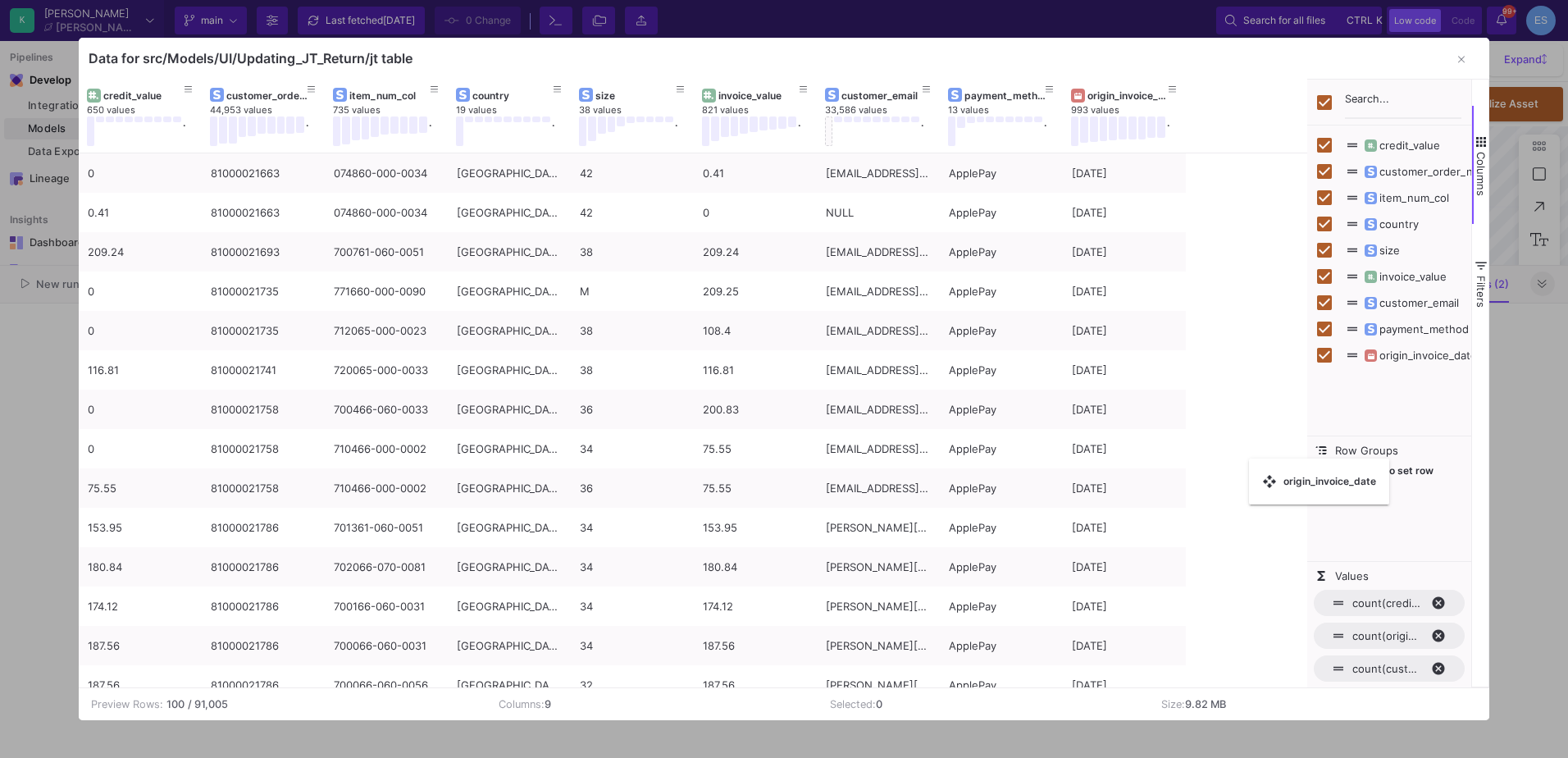
checkbox input "false"
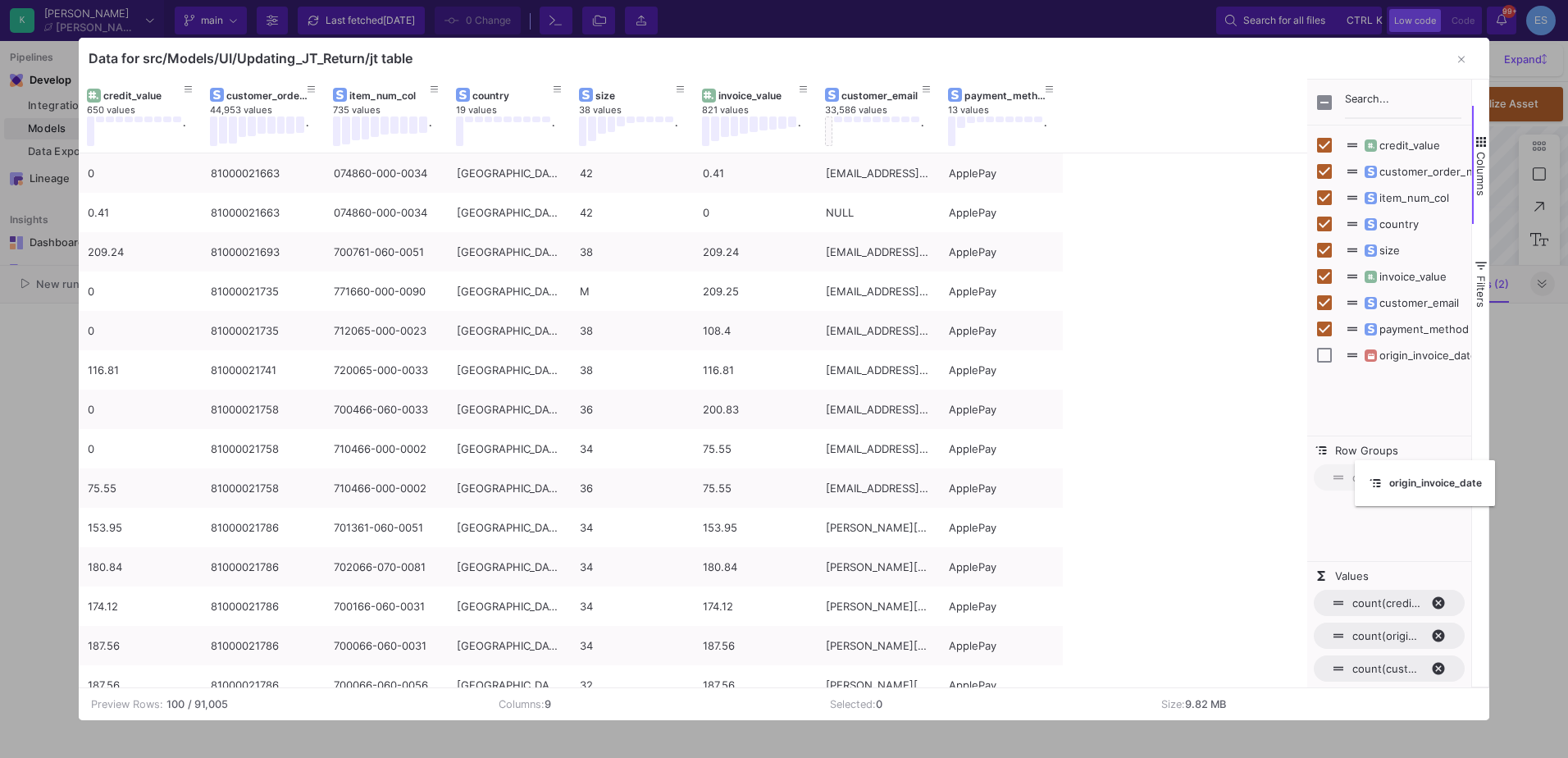
drag, startPoint x: 227, startPoint y: 98, endPoint x: 1364, endPoint y: 470, distance: 1196.3
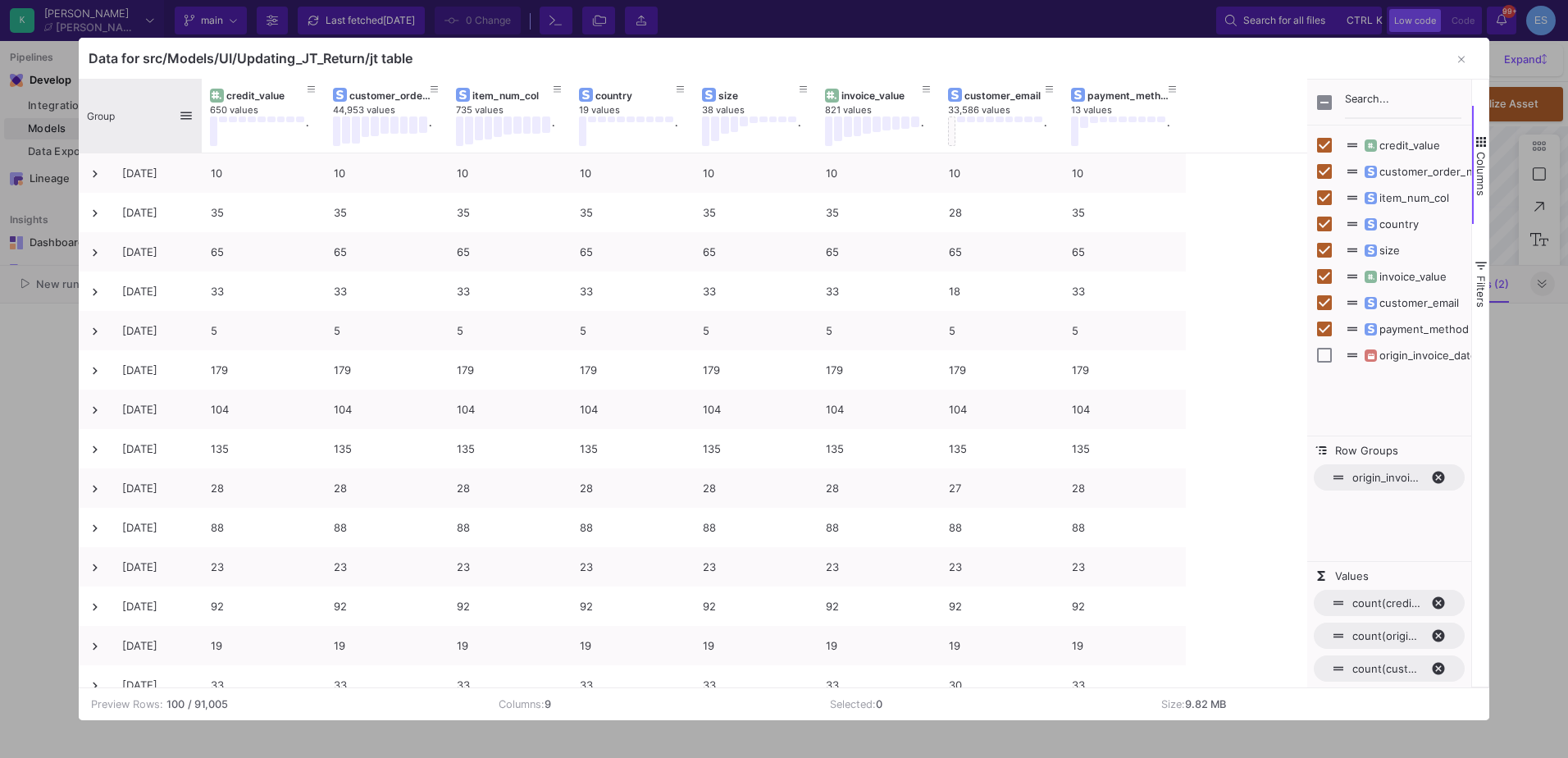
click at [118, 105] on div "Group" at bounding box center [133, 115] width 92 height 65
click at [1455, 54] on button "button" at bounding box center [1462, 59] width 33 height 33
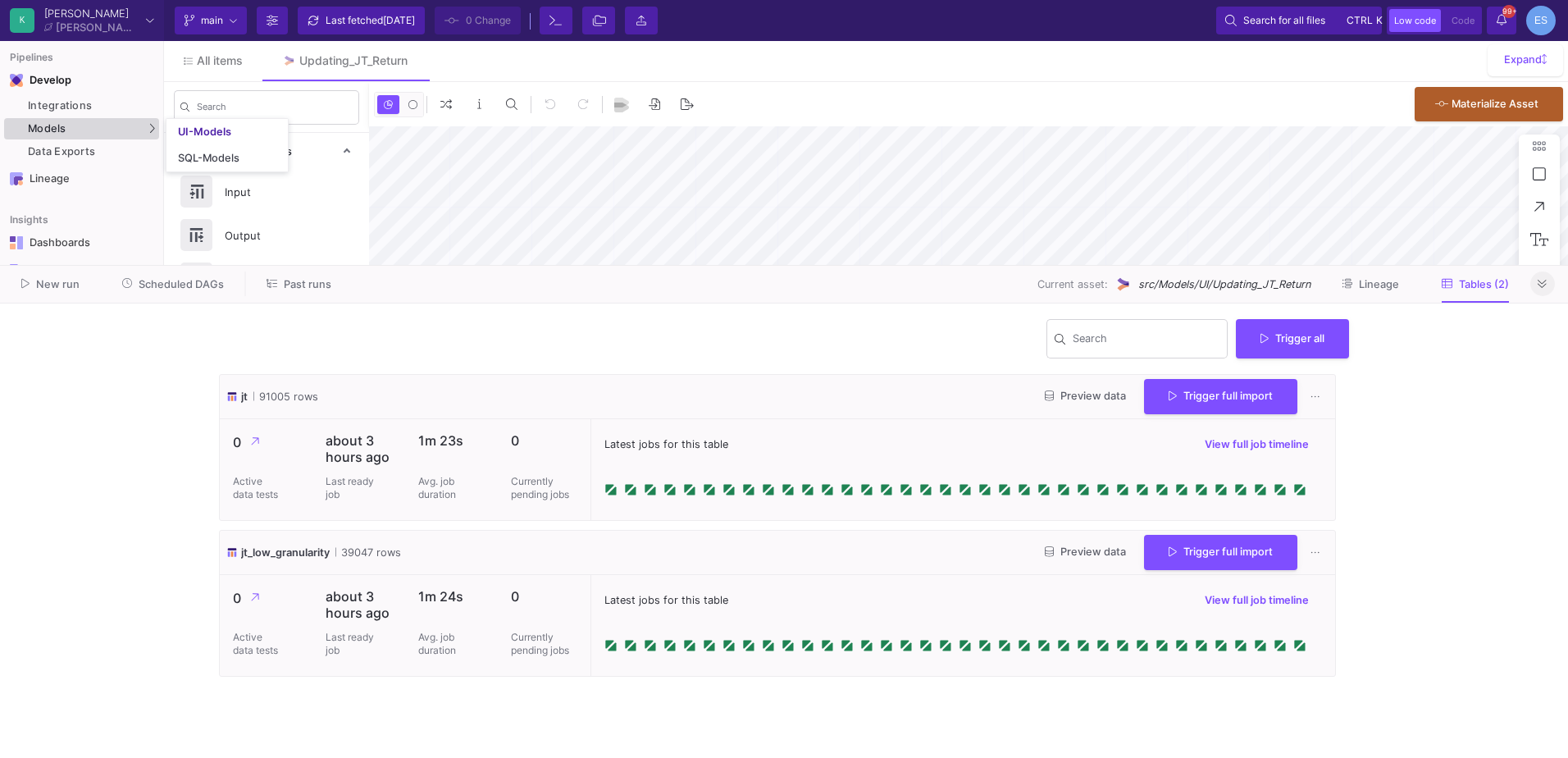
click at [88, 128] on div "Models" at bounding box center [82, 129] width 155 height 21
click at [229, 130] on div "UI-Models" at bounding box center [205, 132] width 54 height 13
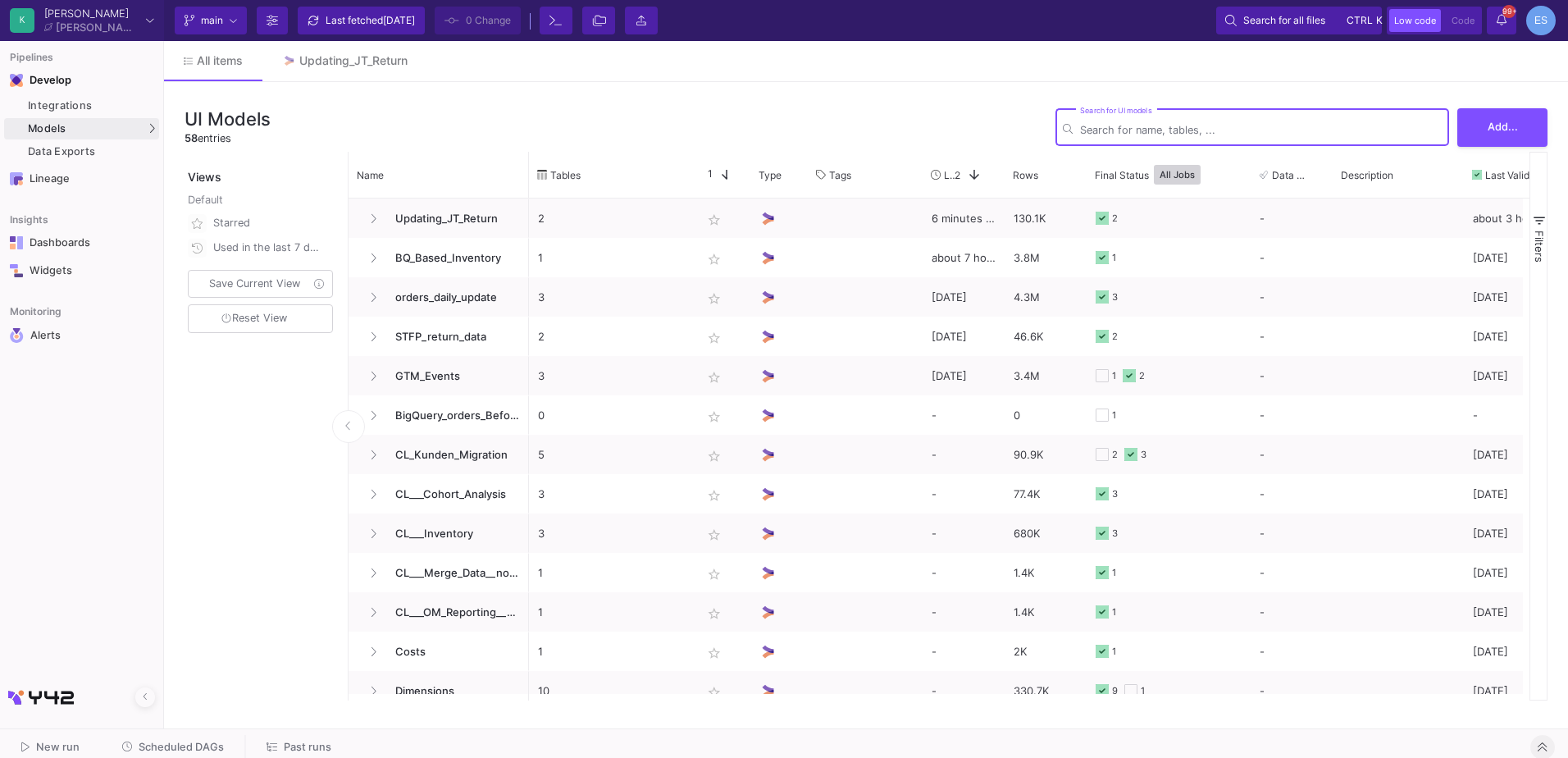
click at [1322, 116] on div "Search for UI models" at bounding box center [1260, 126] width 362 height 40
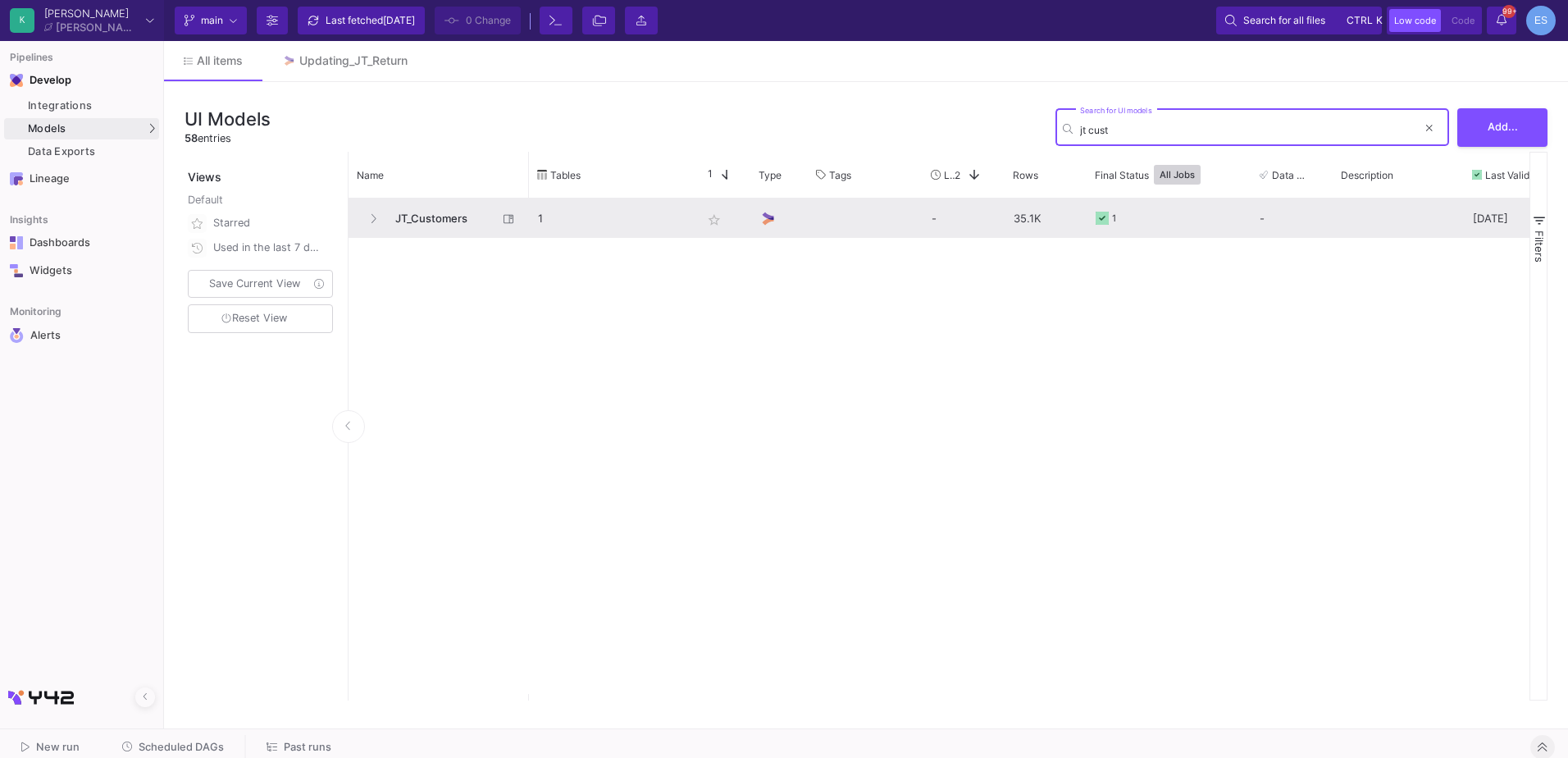
type input "jt cust"
click at [449, 222] on span "JT_Customers" at bounding box center [441, 219] width 112 height 38
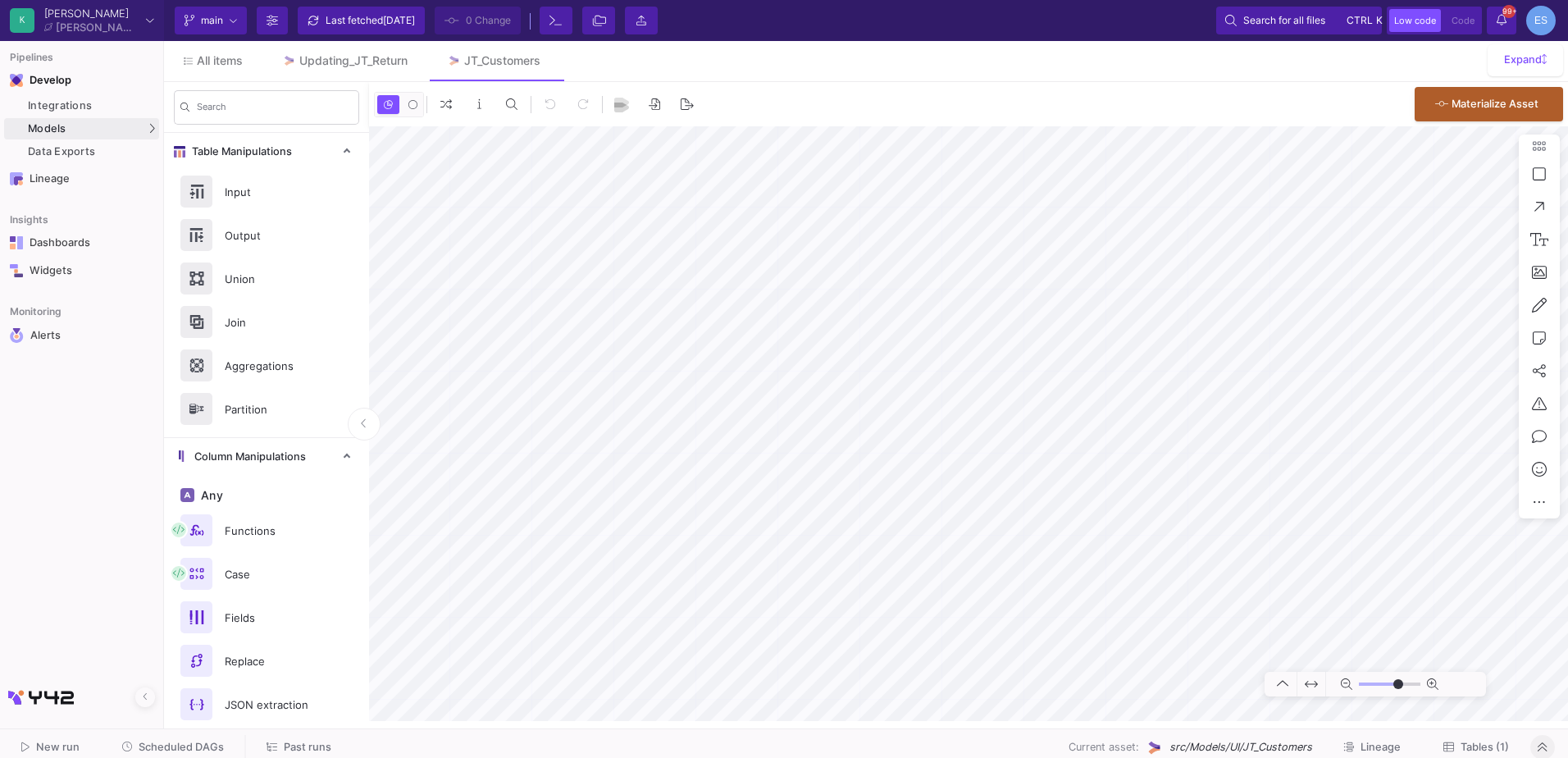
click at [1494, 741] on button "Tables (1)" at bounding box center [1476, 747] width 105 height 26
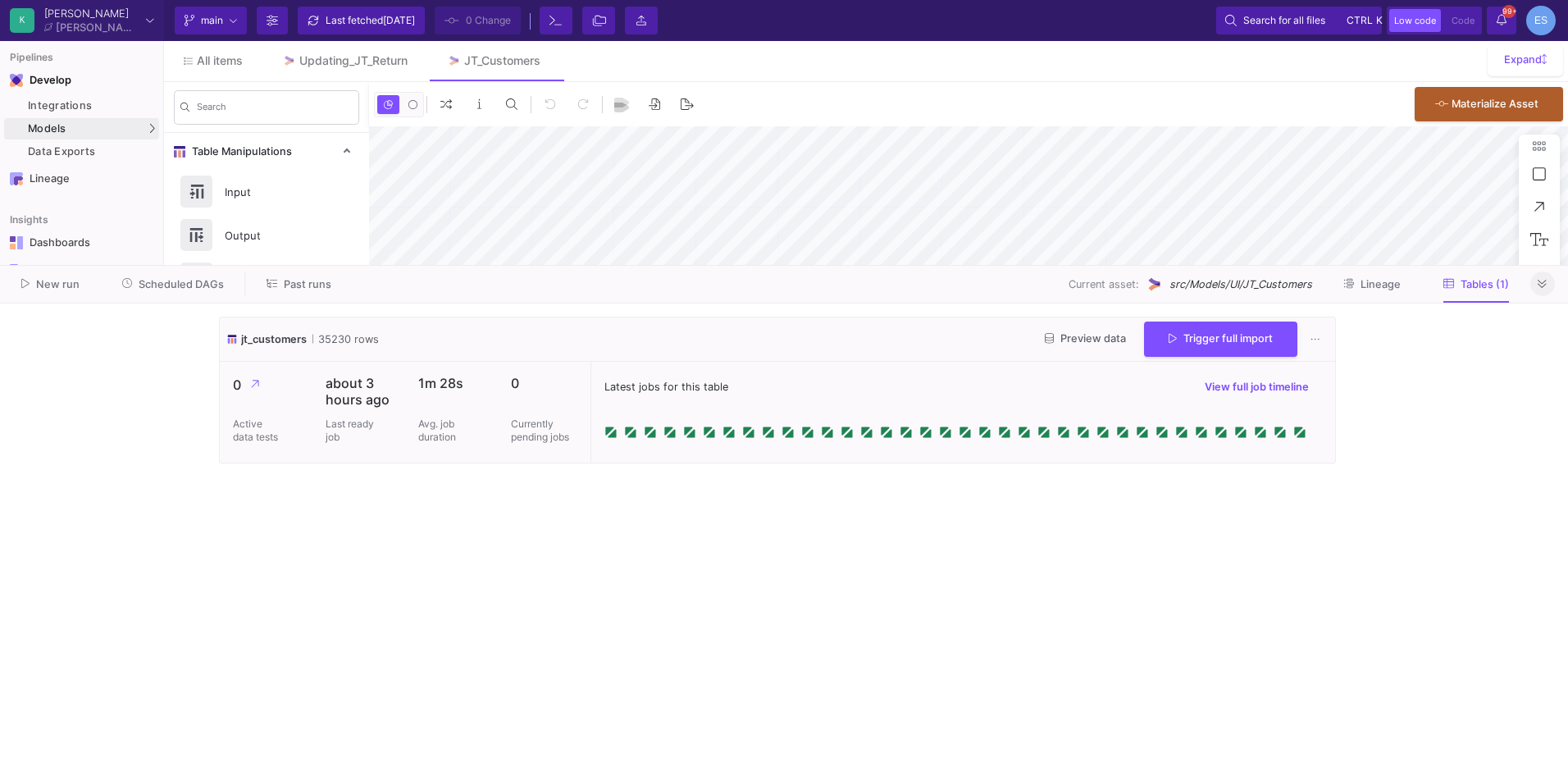
type input "-21"
click at [1076, 338] on span "Preview data" at bounding box center [1086, 338] width 82 height 12
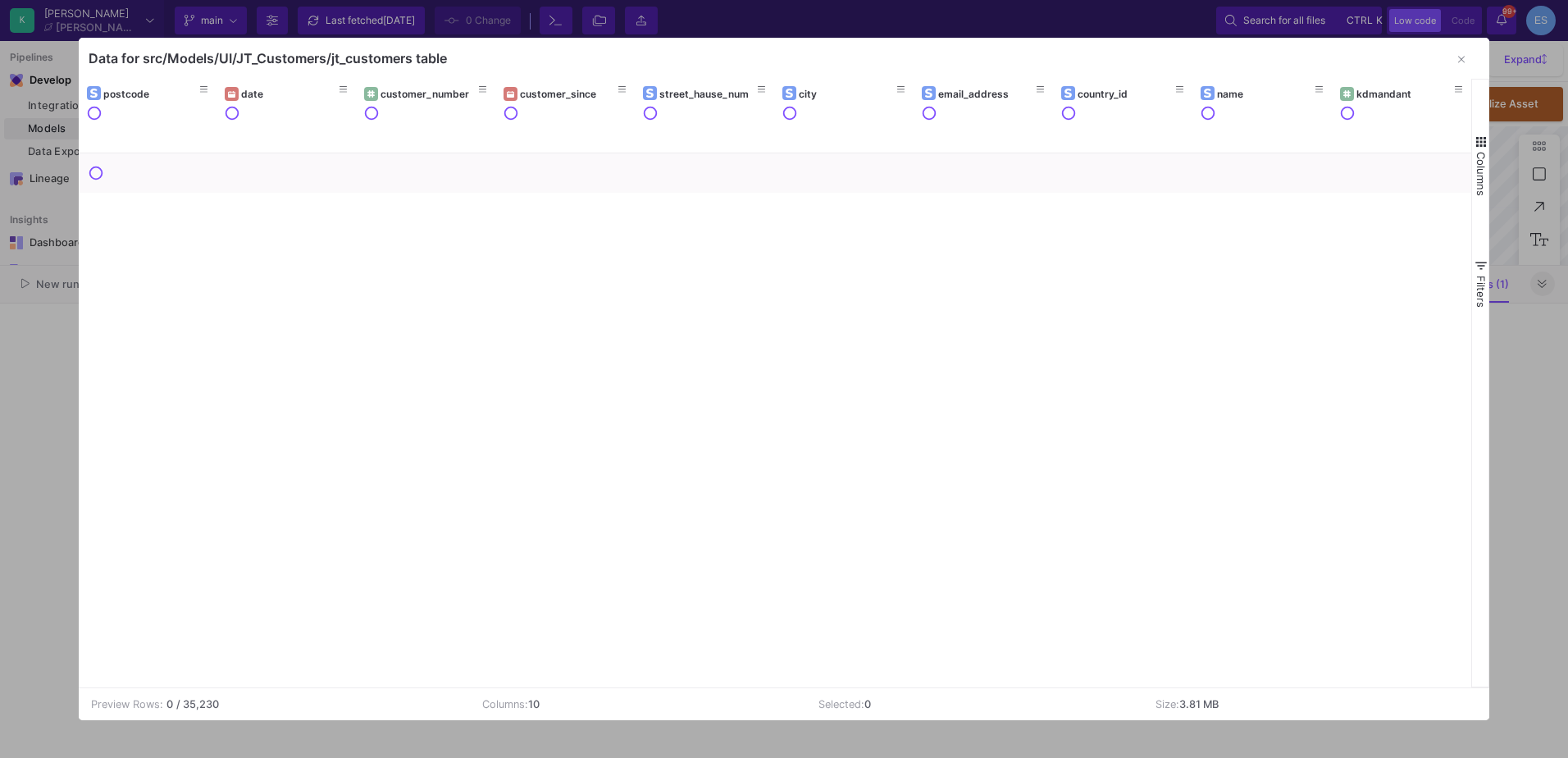
click at [1475, 142] on span "button" at bounding box center [1481, 141] width 14 height 14
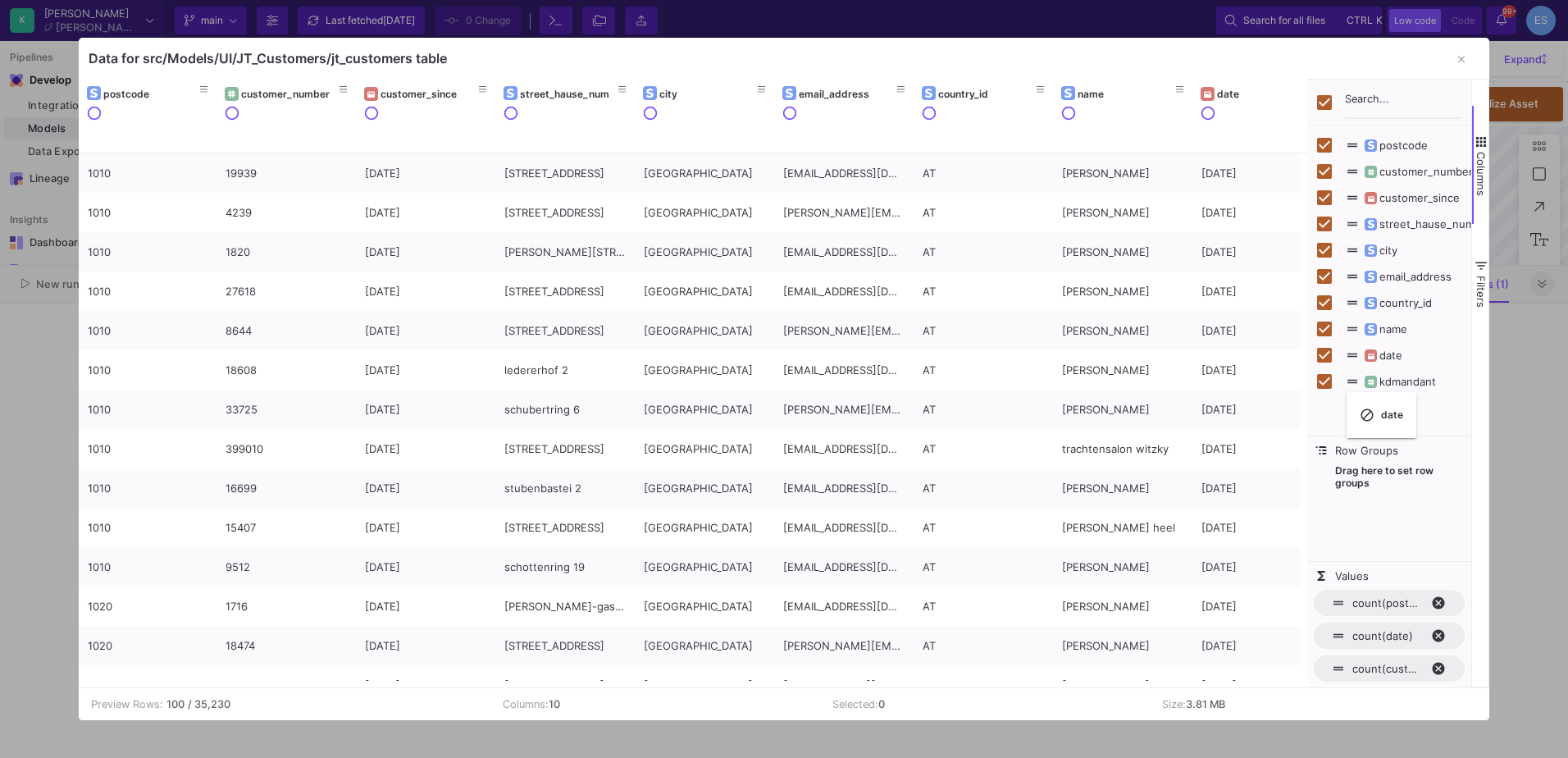
checkbox input "false"
drag, startPoint x: 281, startPoint y: 87, endPoint x: 1377, endPoint y: 491, distance: 1168.1
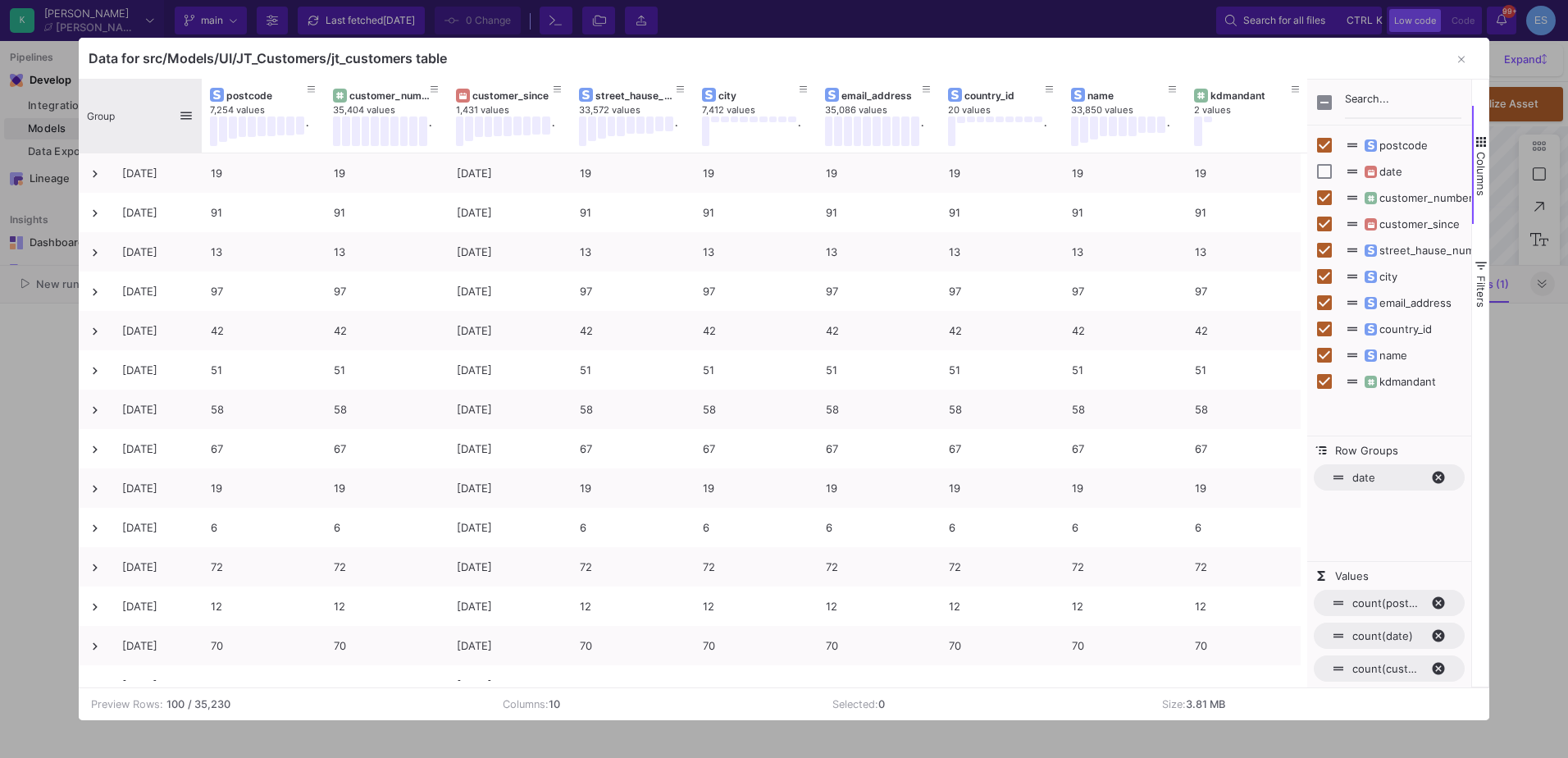
click at [105, 115] on span "Group" at bounding box center [101, 116] width 28 height 12
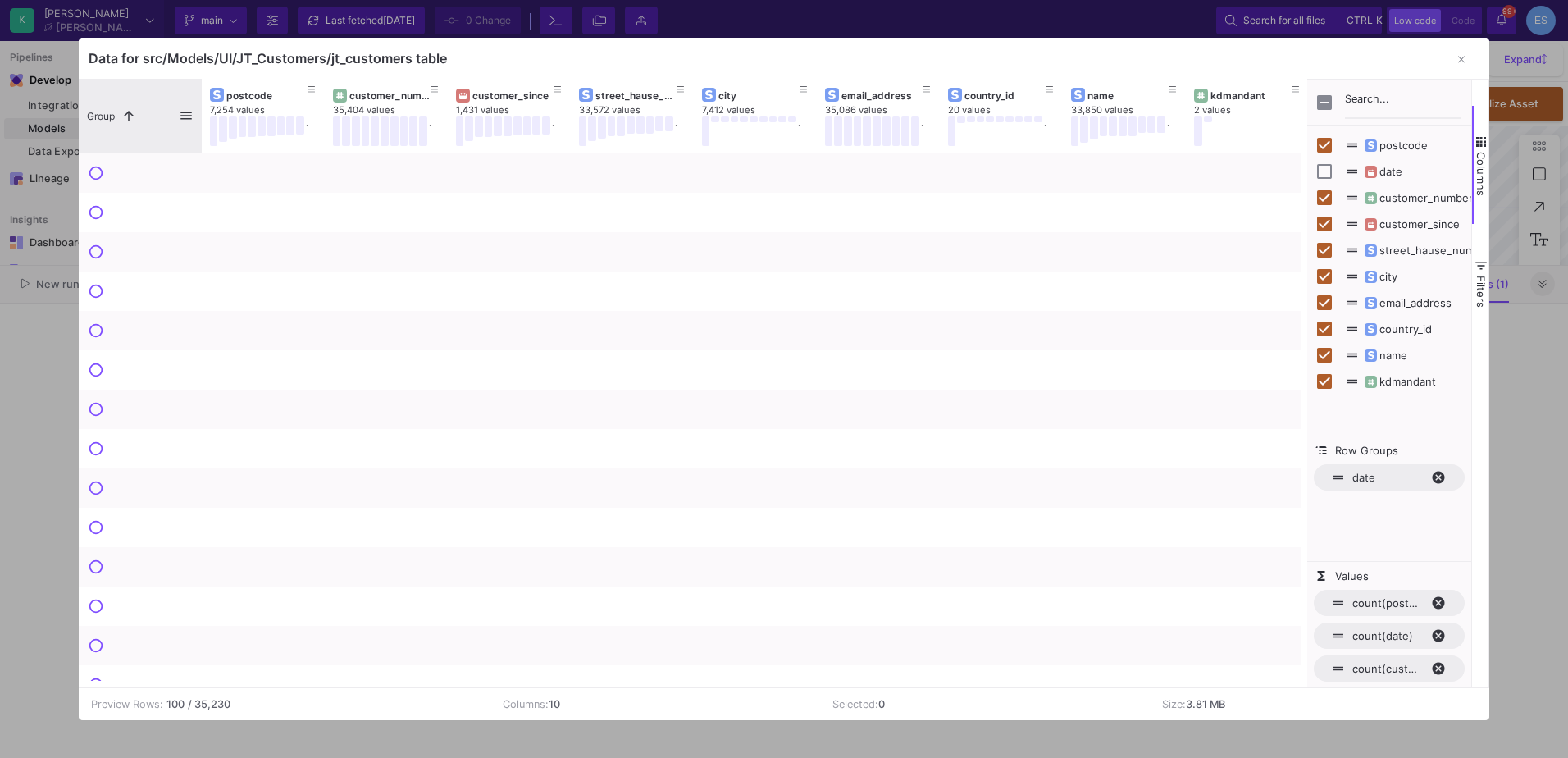
click at [105, 115] on span "Group" at bounding box center [101, 116] width 28 height 12
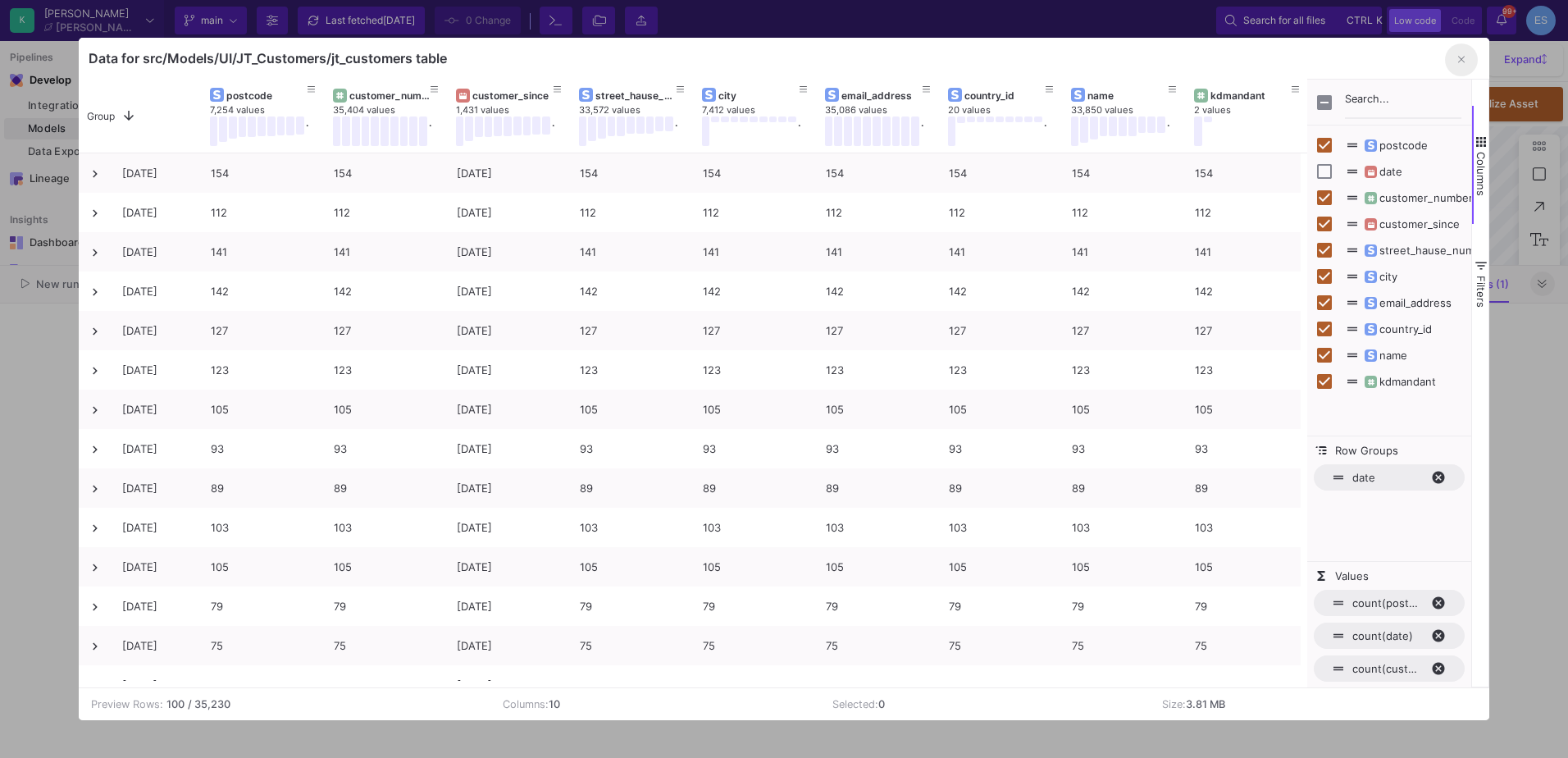
click at [1464, 59] on icon "button" at bounding box center [1462, 59] width 7 height 11
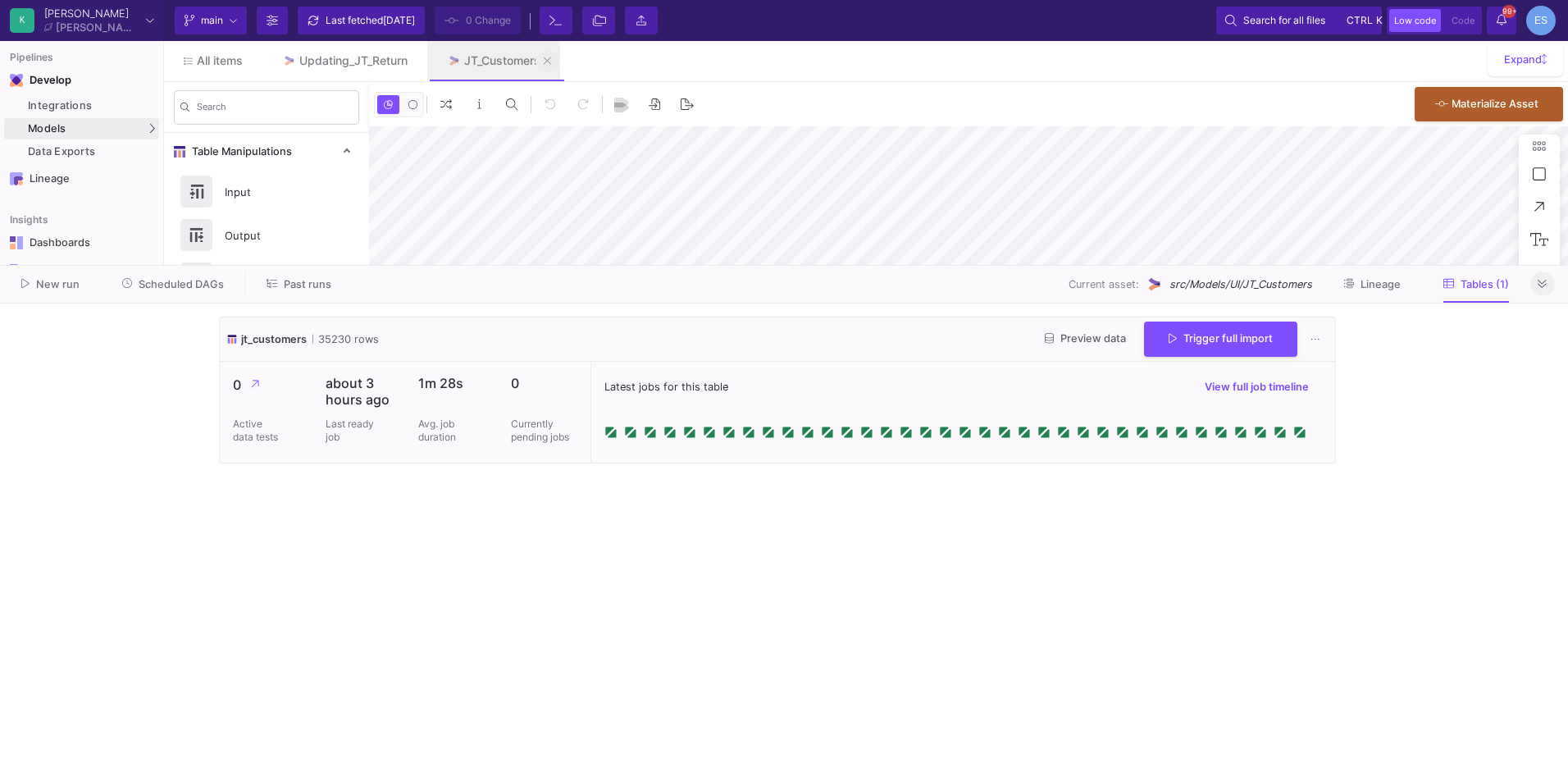
click at [548, 66] on button at bounding box center [549, 60] width 25 height 25
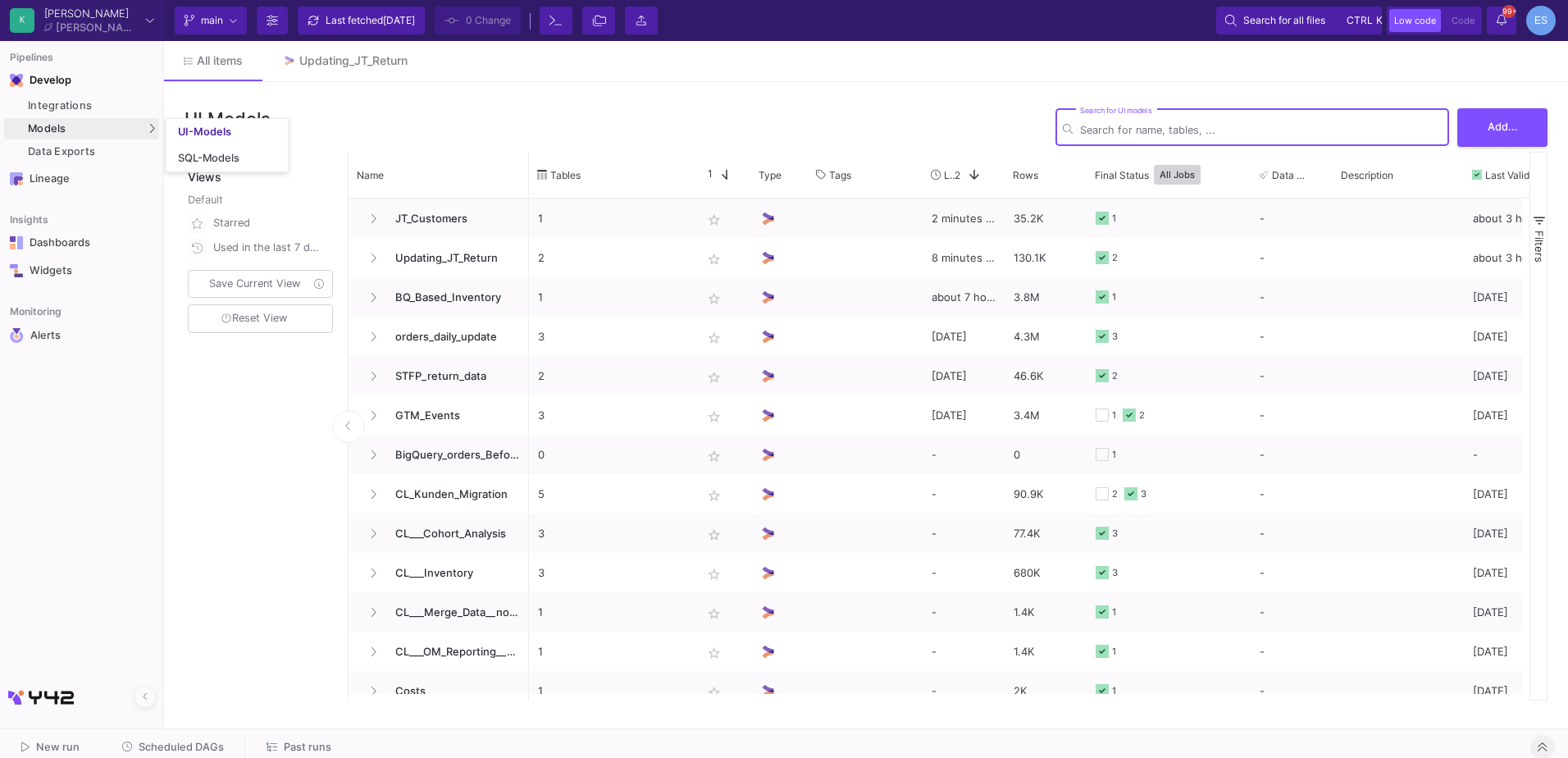
click at [97, 125] on div "Models" at bounding box center [82, 129] width 155 height 21
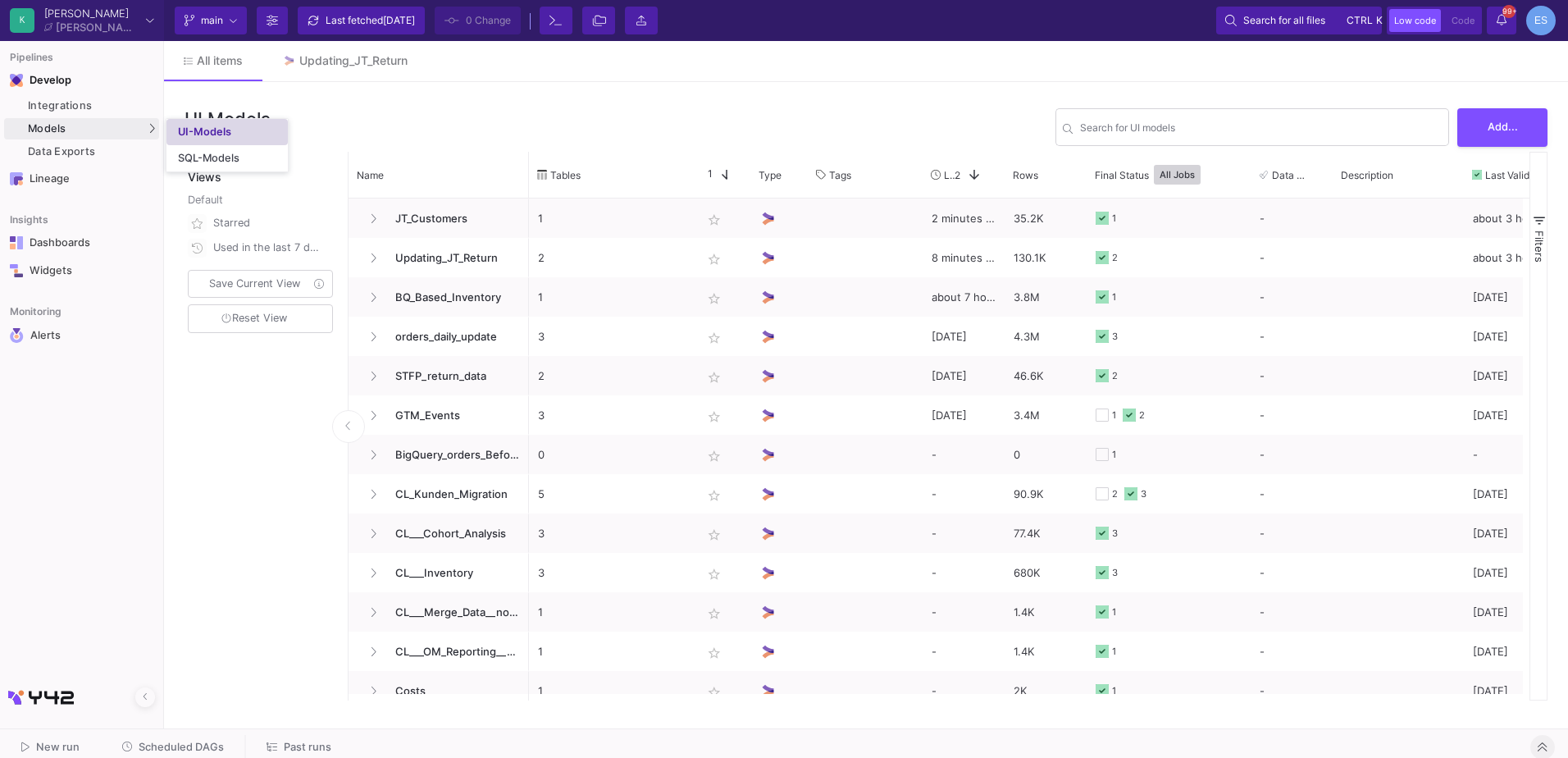
click at [219, 128] on div "UI-Models" at bounding box center [205, 132] width 54 height 13
click at [1275, 126] on input "Search for UI models" at bounding box center [1260, 130] width 362 height 12
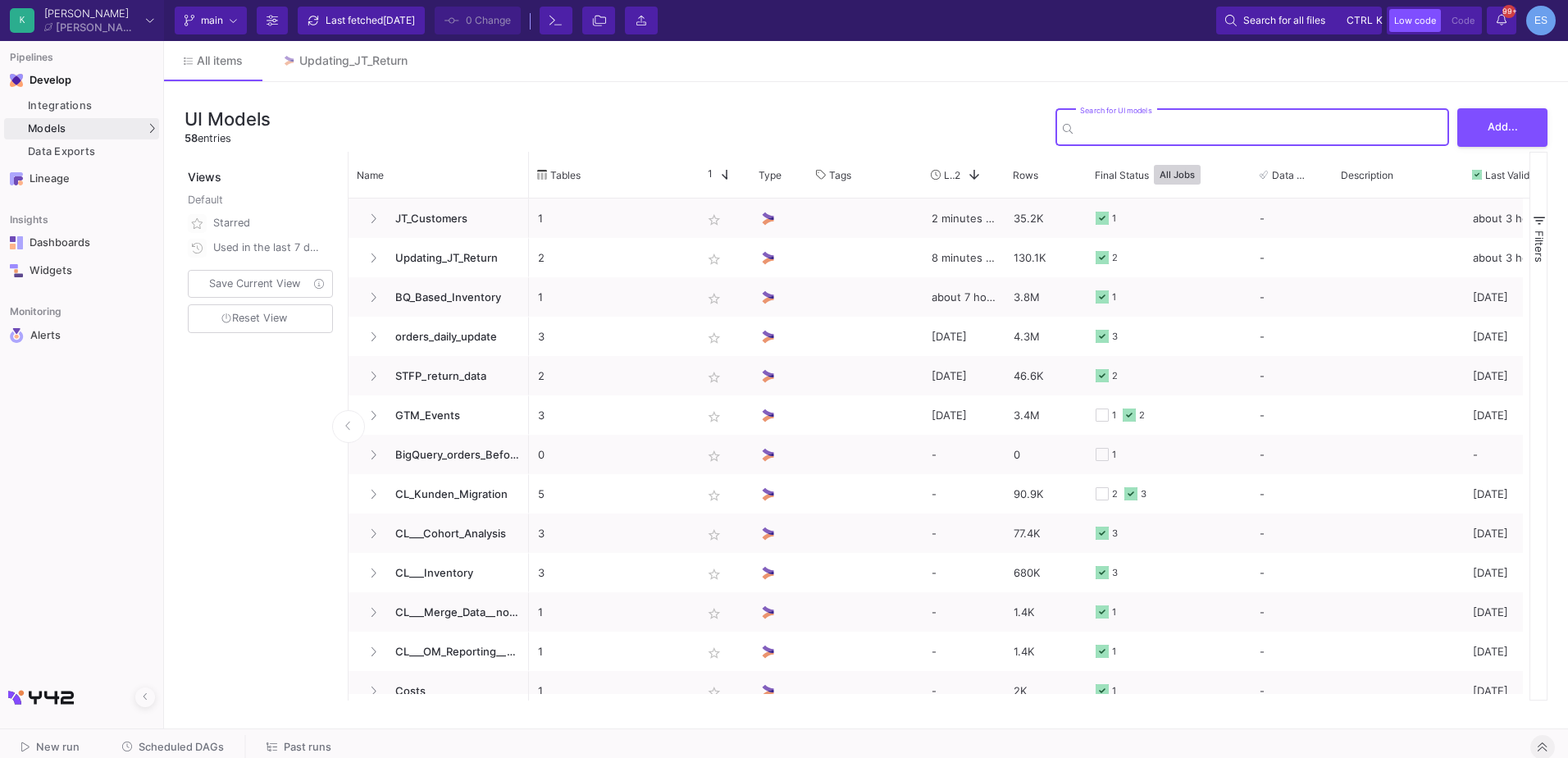
paste input "JT___Merge_GA_Data__non_Adtriba_"
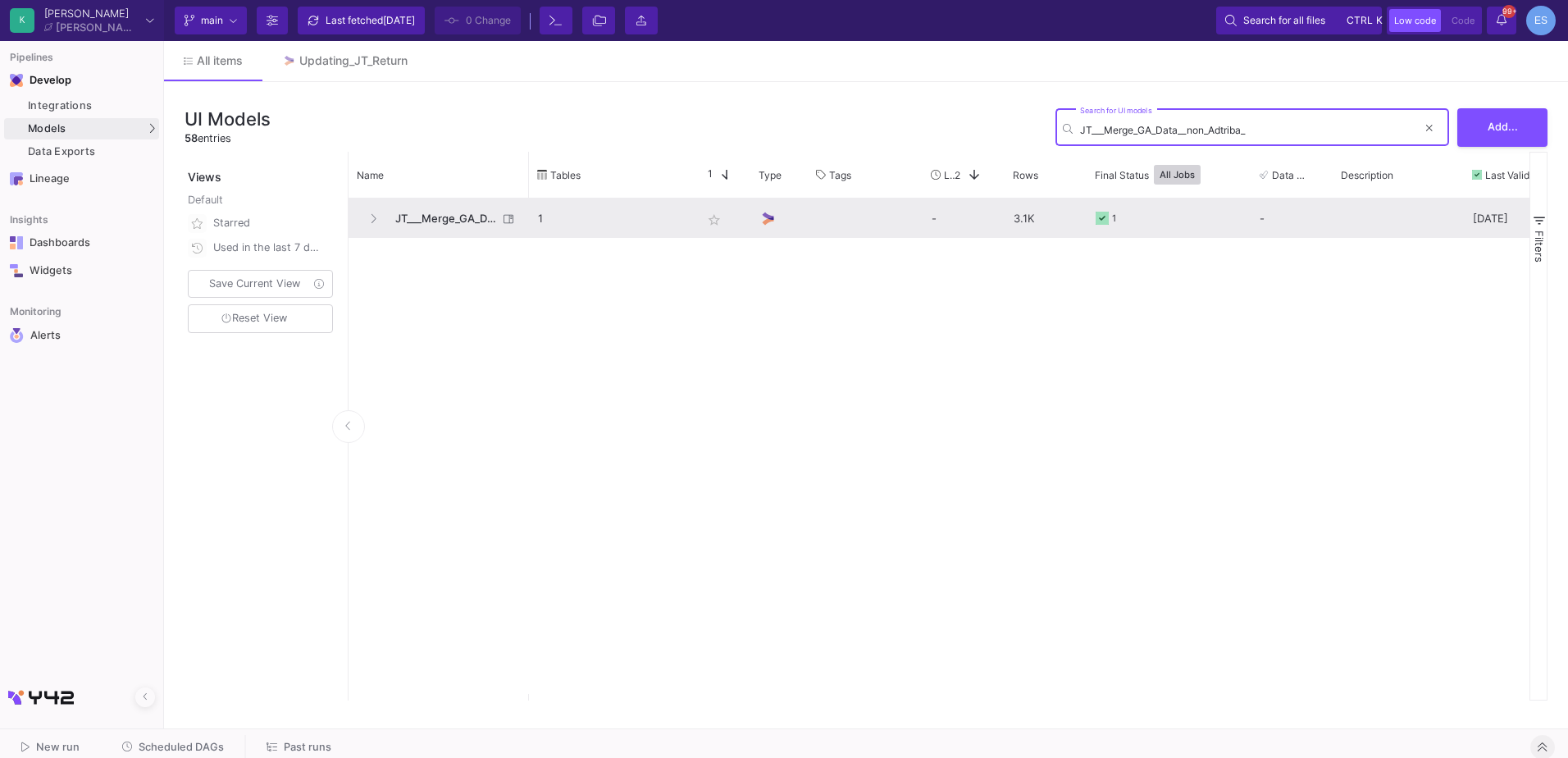
type input "JT___Merge_GA_Data__non_Adtriba_"
click at [439, 207] on span "JT___Merge_GA_Data__non_Adtriba_" at bounding box center [441, 219] width 112 height 38
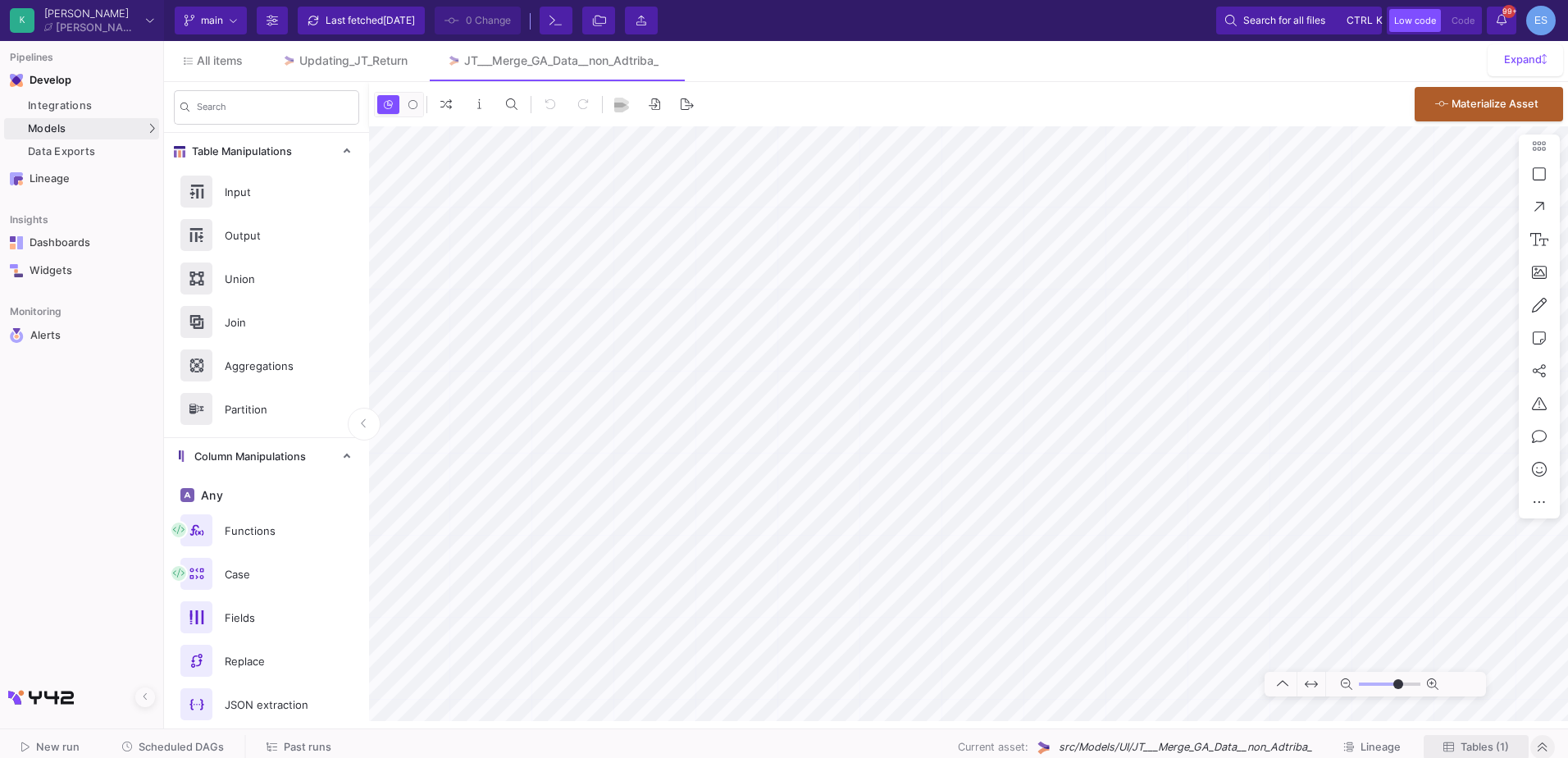
click at [1484, 746] on span "Tables (1)" at bounding box center [1485, 746] width 48 height 12
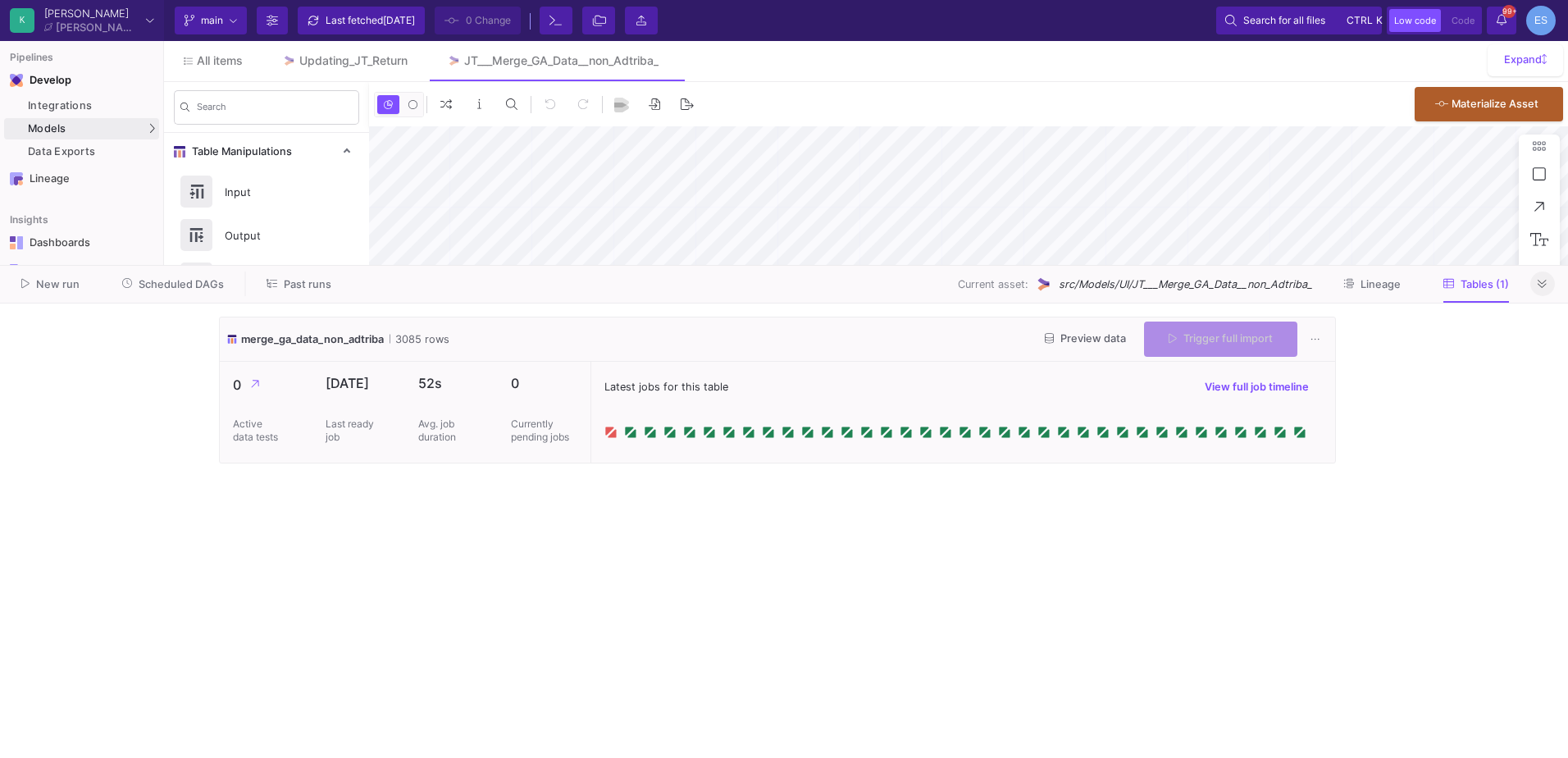
type input "-11"
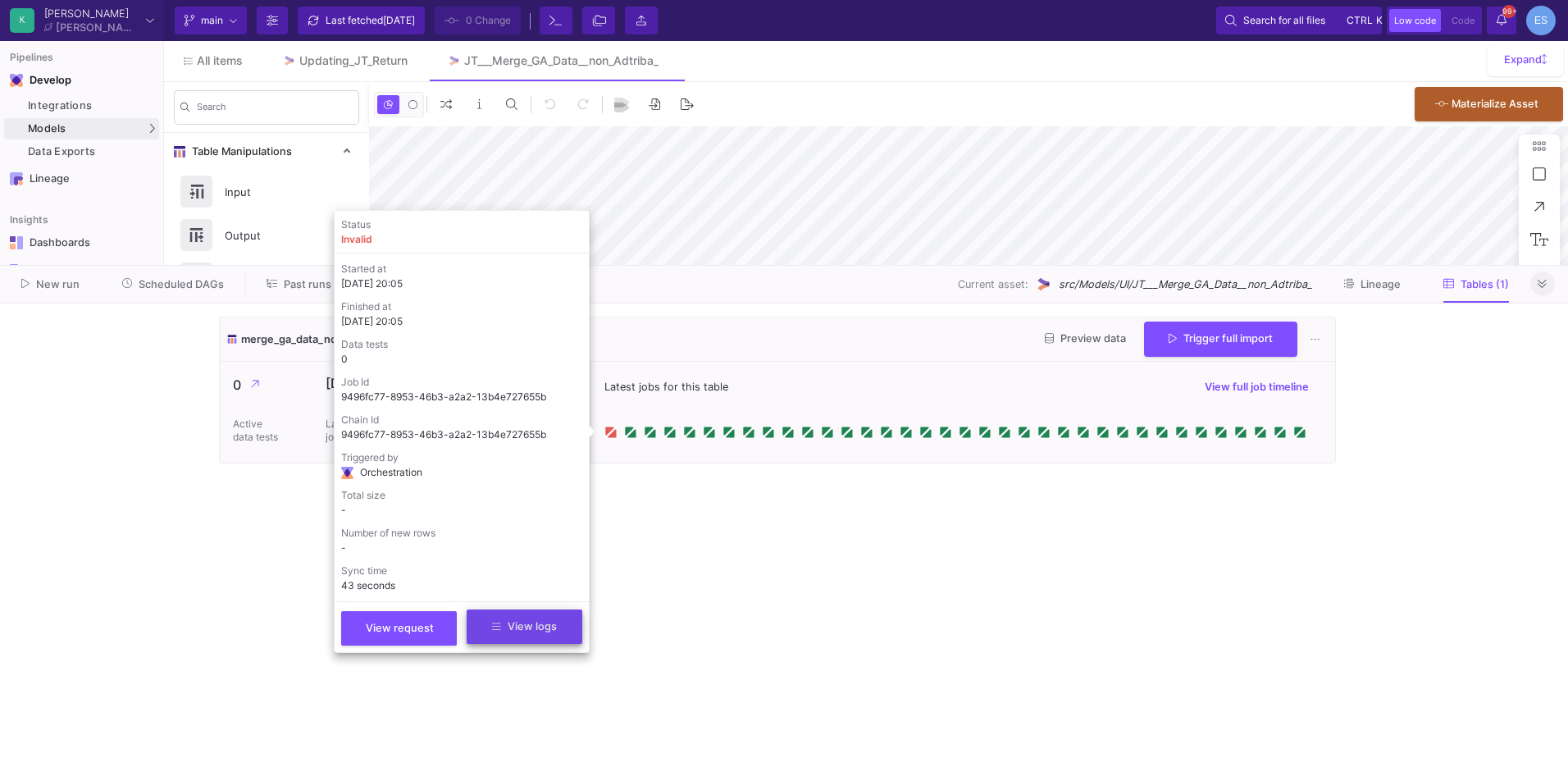
click at [509, 632] on span "View logs" at bounding box center [525, 627] width 65 height 12
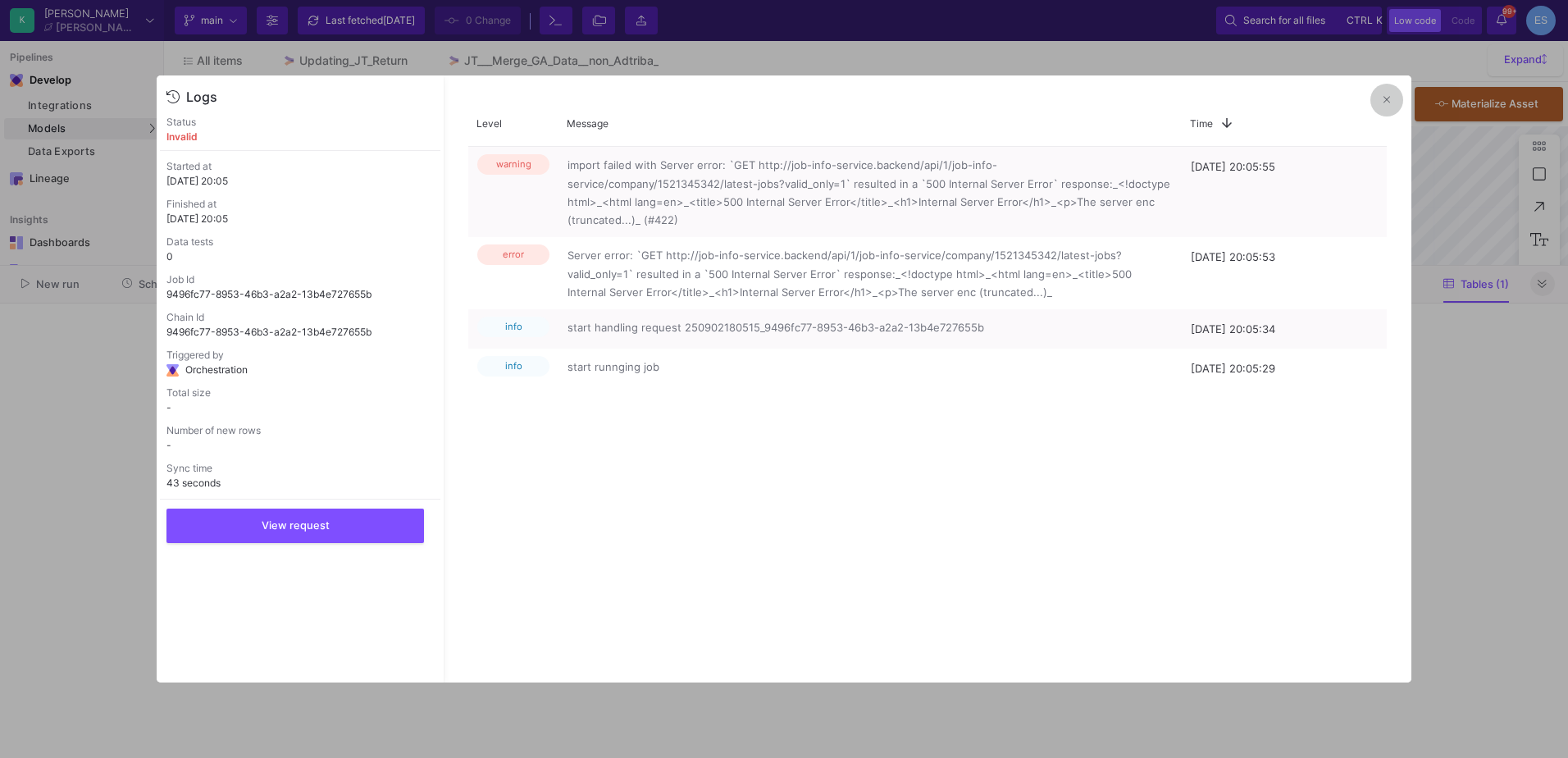
click at [1387, 98] on icon at bounding box center [1387, 99] width 7 height 11
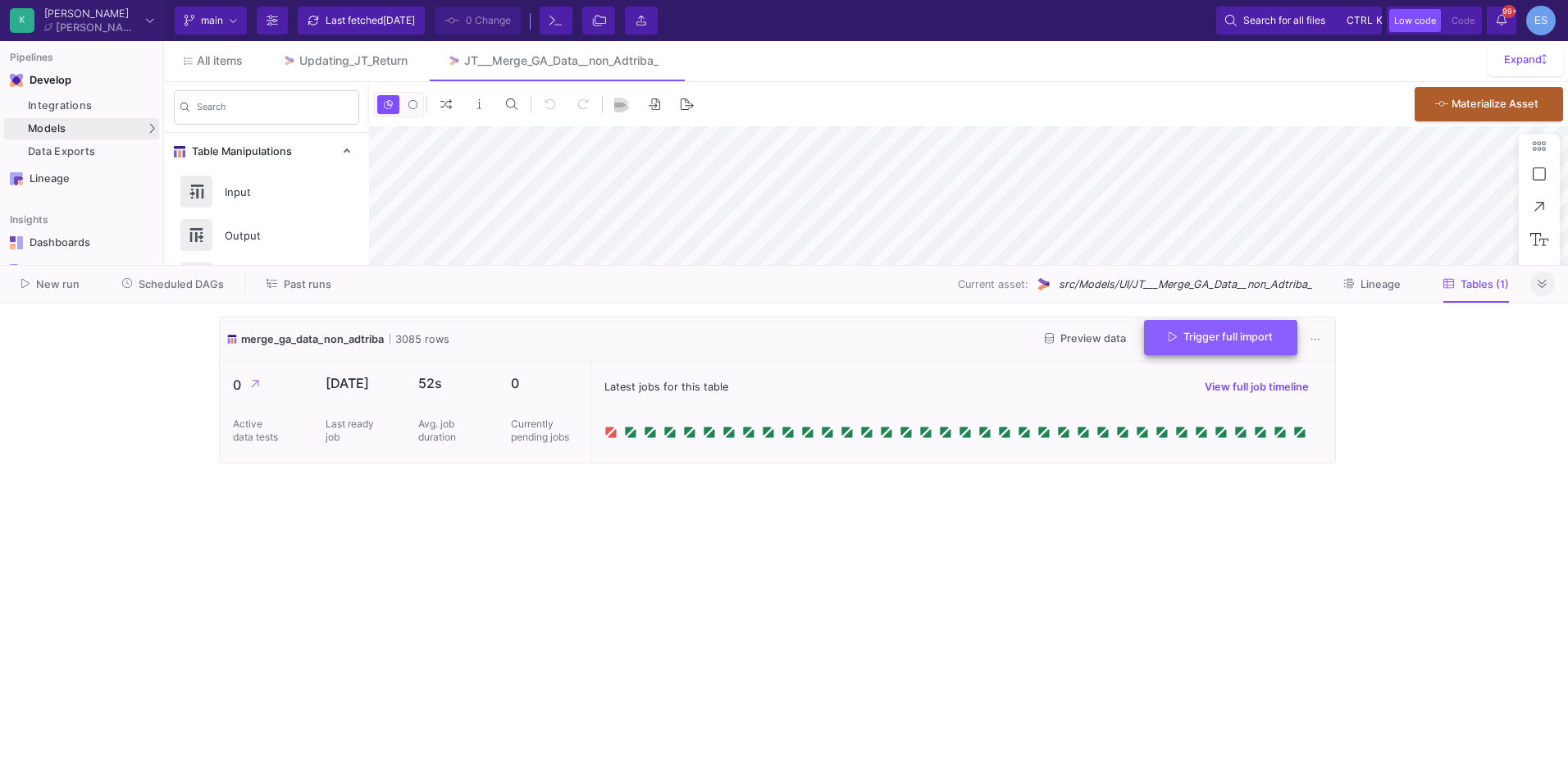
click at [1245, 342] on span "Trigger full import" at bounding box center [1221, 337] width 105 height 12
click at [1551, 293] on button at bounding box center [1543, 284] width 25 height 25
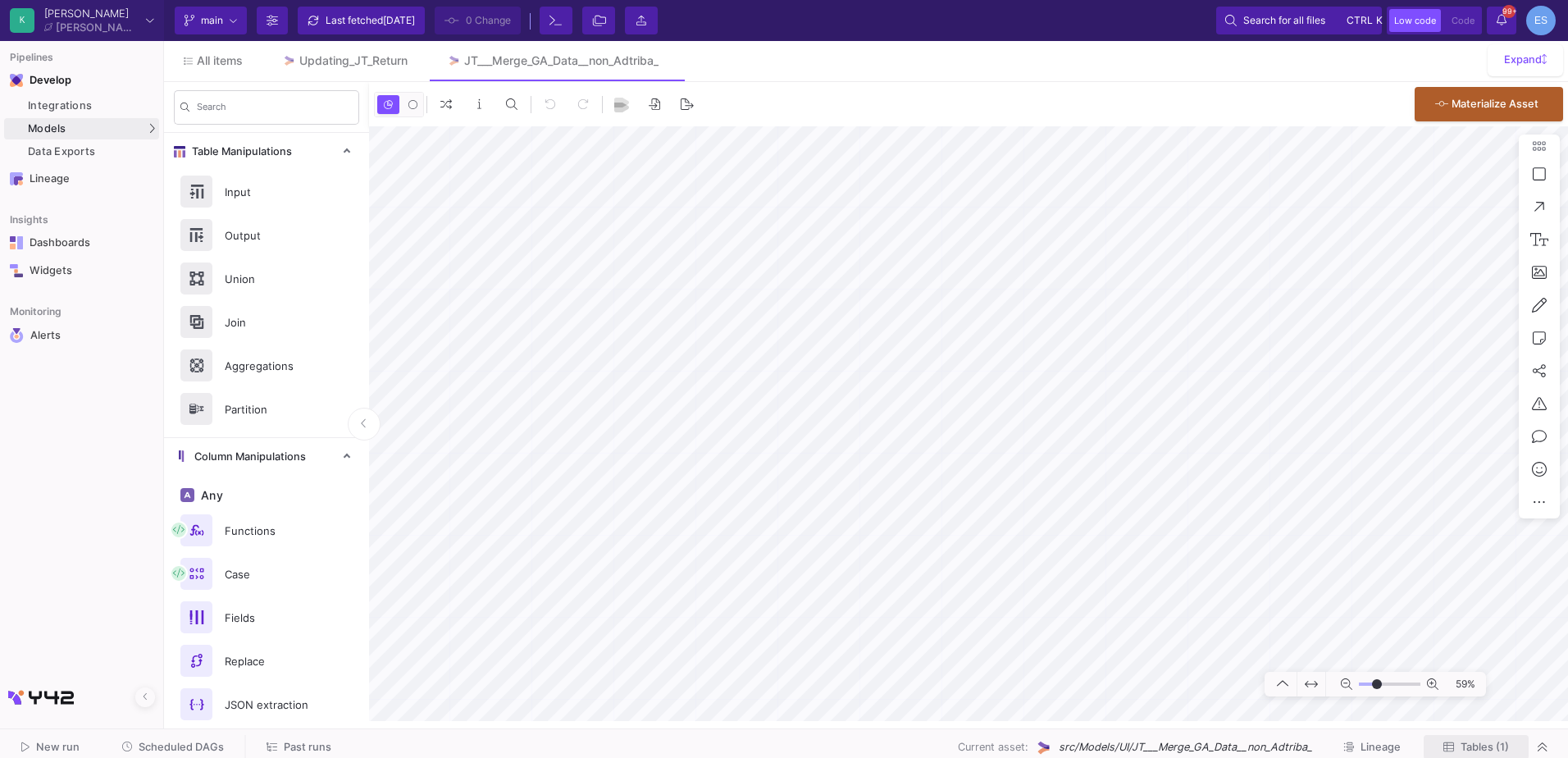
click at [1490, 739] on button "Tables (1)" at bounding box center [1476, 747] width 105 height 26
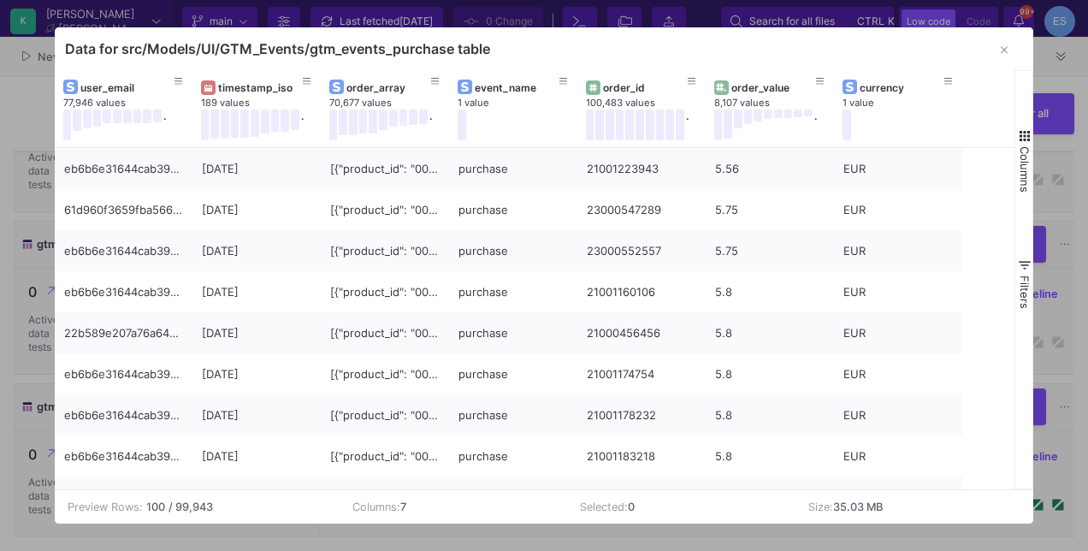
scroll to position [99, 0]
